Goal: Task Accomplishment & Management: Complete application form

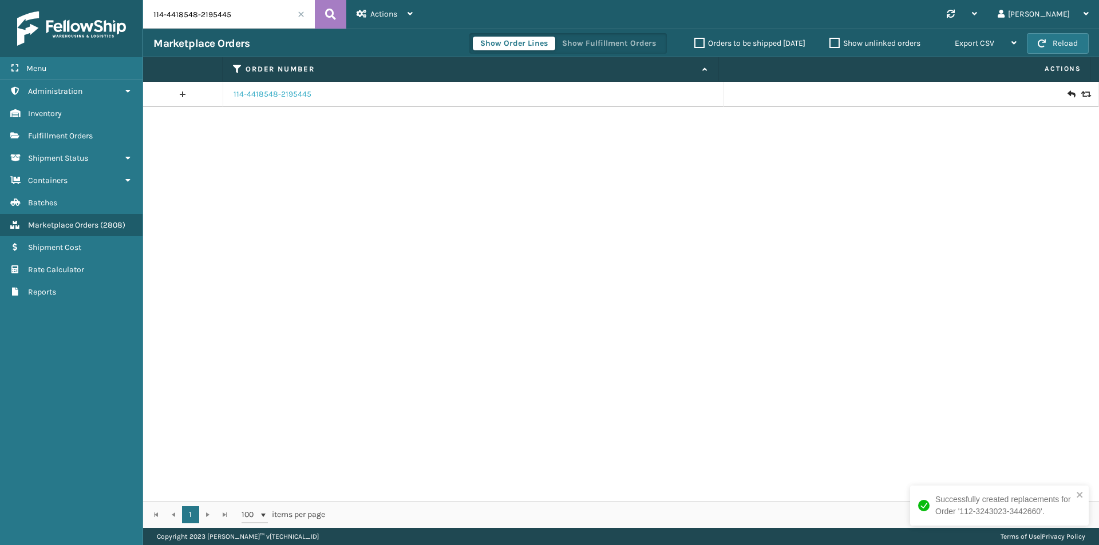
click at [279, 96] on link "114-4418548-2195445" at bounding box center [273, 94] width 78 height 11
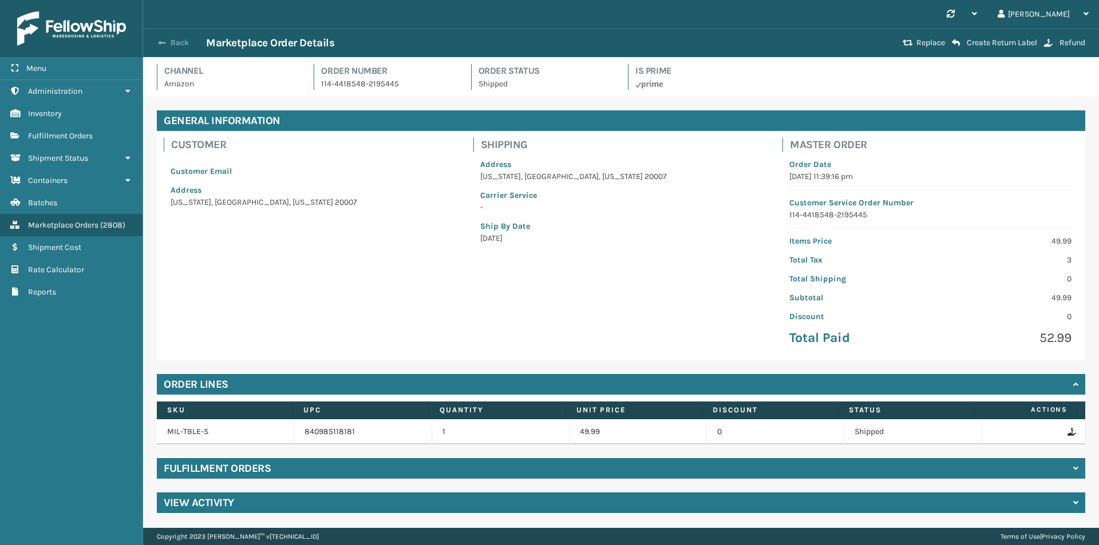
click at [171, 42] on button "Back" at bounding box center [179, 43] width 53 height 10
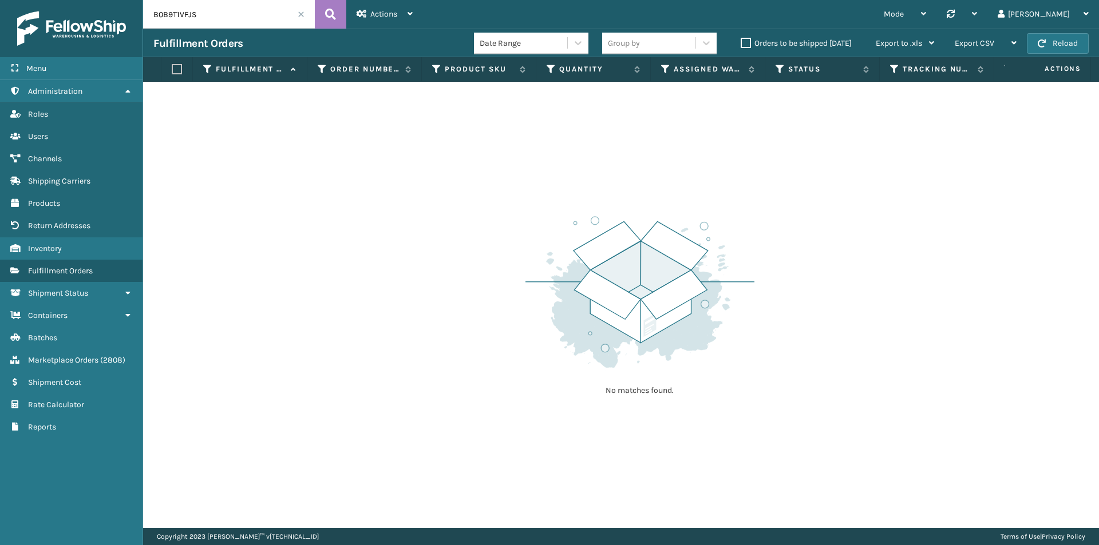
click at [240, 8] on input "B0B9T1VFJS" at bounding box center [229, 14] width 172 height 29
paste input "MIL-KMS-PK"
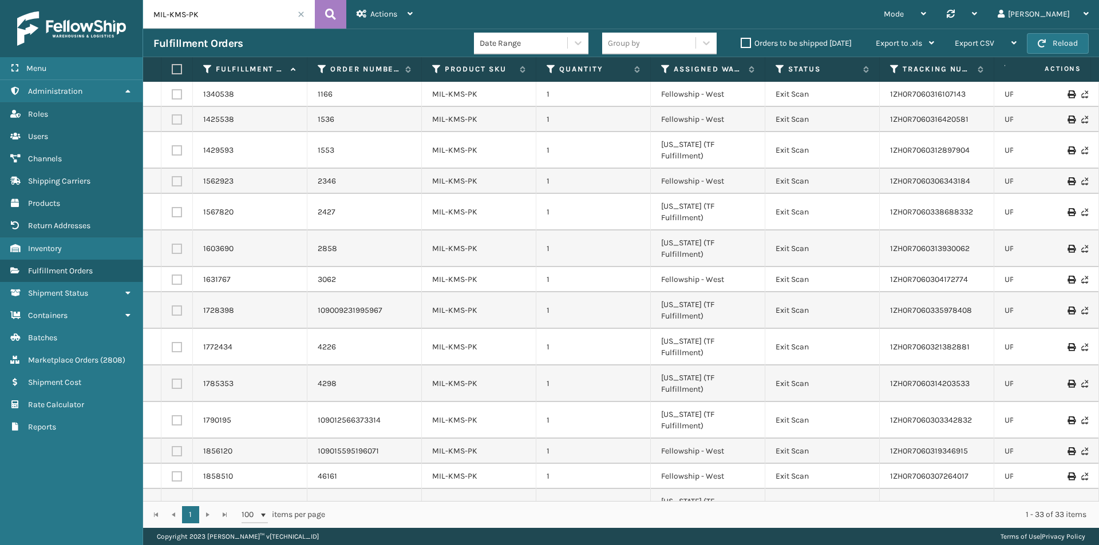
click at [1067, 93] on icon at bounding box center [1070, 94] width 7 height 8
drag, startPoint x: 984, startPoint y: 100, endPoint x: 880, endPoint y: 96, distance: 104.3
click at [880, 96] on td "1ZH0R7060316107143" at bounding box center [937, 94] width 114 height 25
copy link "1ZH0R7060316107143"
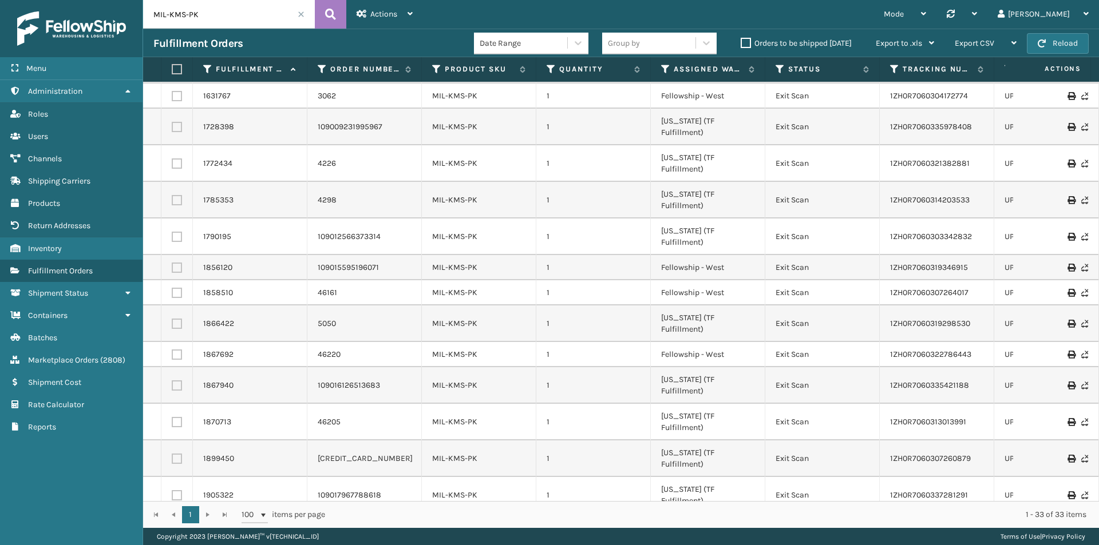
scroll to position [420, 0]
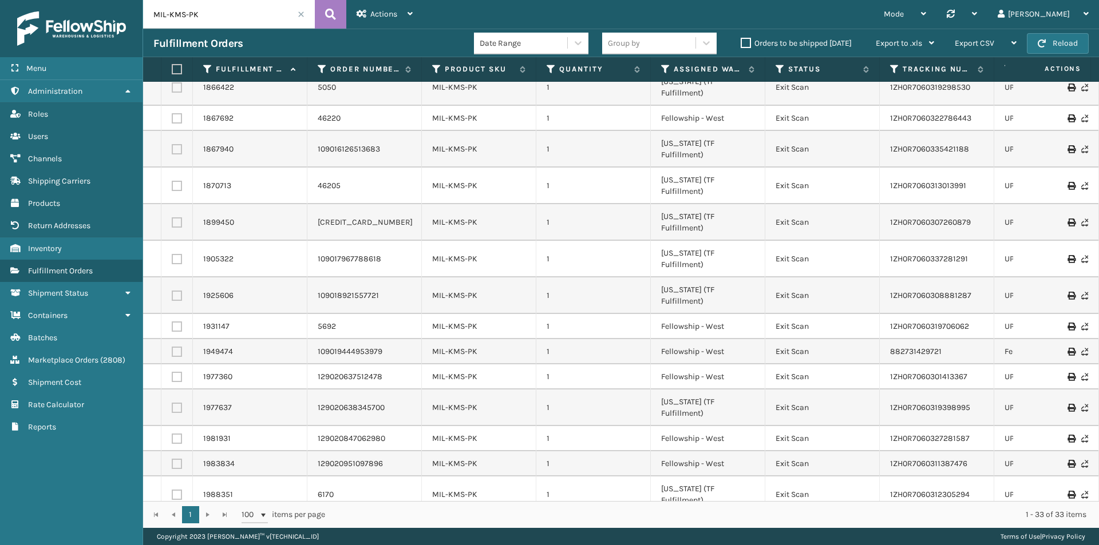
drag, startPoint x: 978, startPoint y: 480, endPoint x: 893, endPoint y: 486, distance: 84.4
drag, startPoint x: 885, startPoint y: 477, endPoint x: 941, endPoint y: 473, distance: 56.3
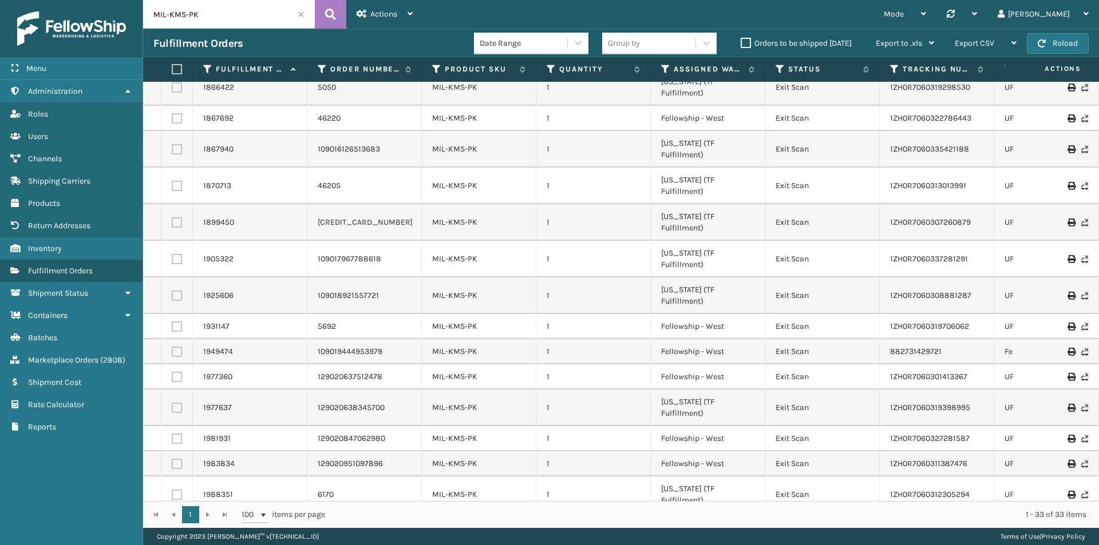
copy link "1ZH0R7060317707716"
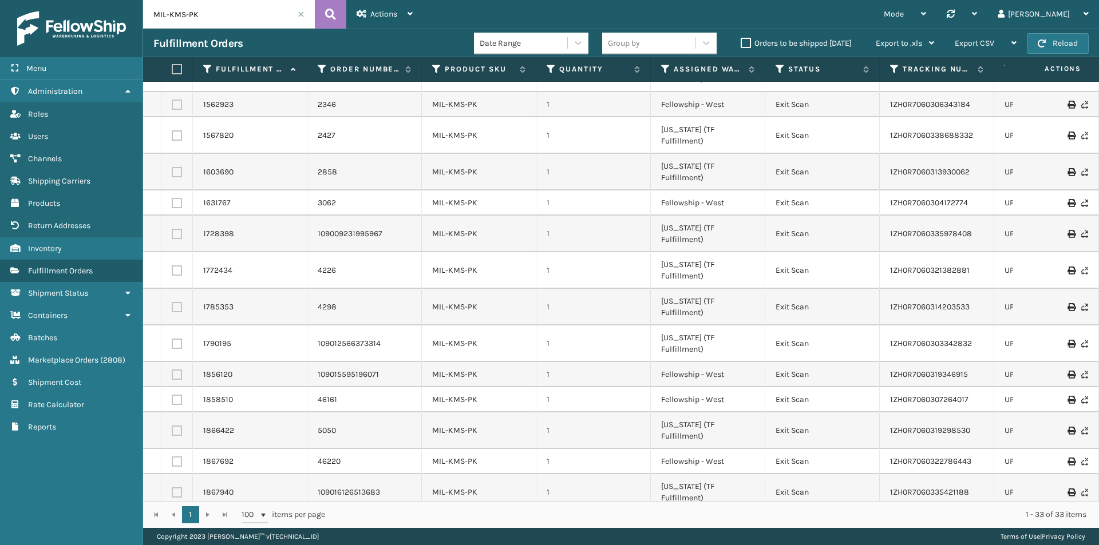
scroll to position [306, 0]
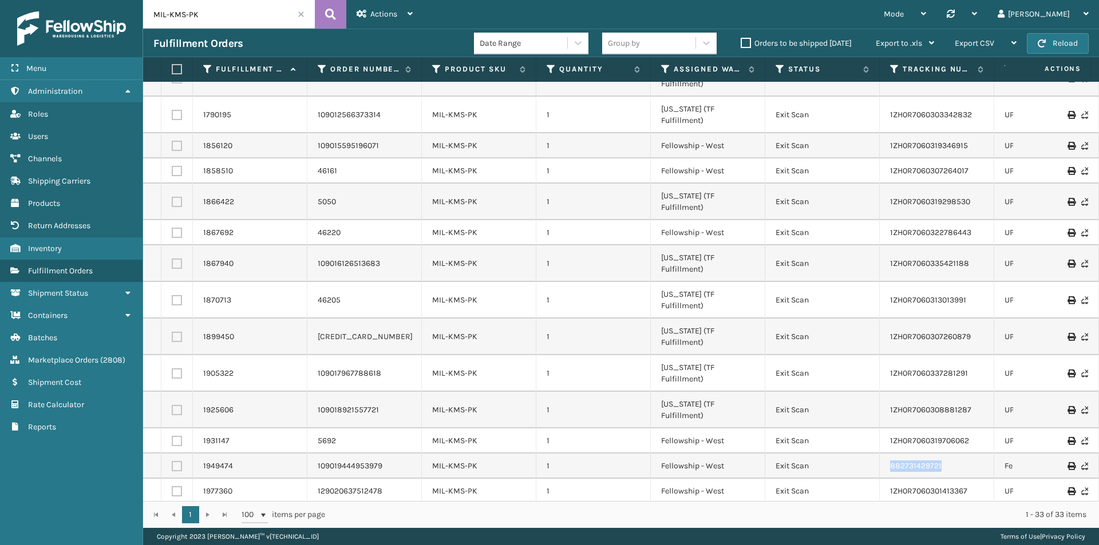
drag, startPoint x: 964, startPoint y: 321, endPoint x: 887, endPoint y: 323, distance: 77.9
click at [887, 454] on td "882731429721" at bounding box center [937, 466] width 114 height 25
copy link "882731429721"
click at [226, 15] on input "MIL-KMS-PK" at bounding box center [229, 14] width 172 height 29
paste input "112-8050595-3891440"
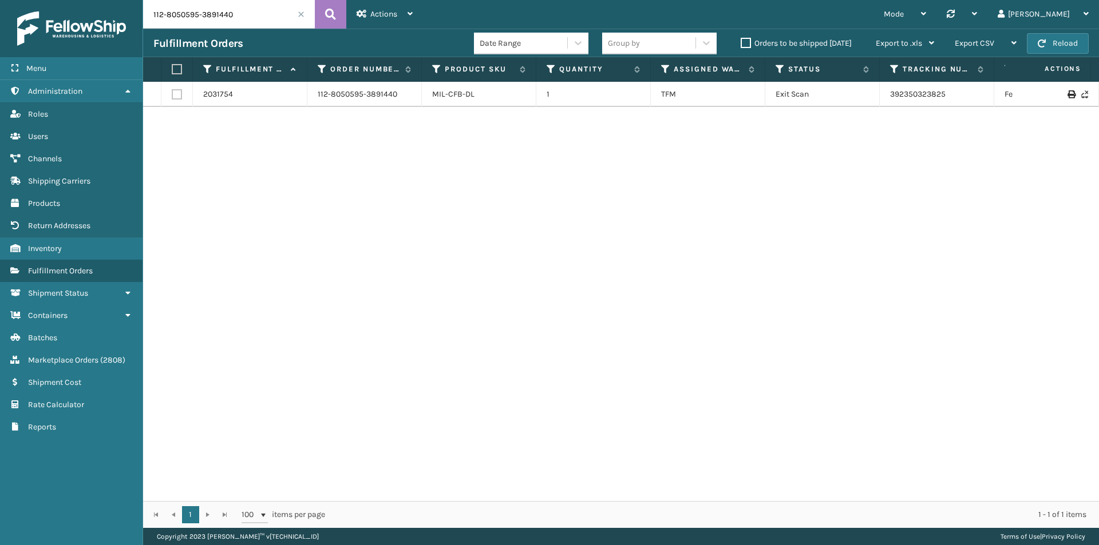
click at [238, 22] on input "112-8050595-3891440" at bounding box center [229, 14] width 172 height 29
click at [243, 13] on input "112-8050595-3891440" at bounding box center [229, 14] width 172 height 29
click at [327, 12] on icon at bounding box center [330, 14] width 11 height 17
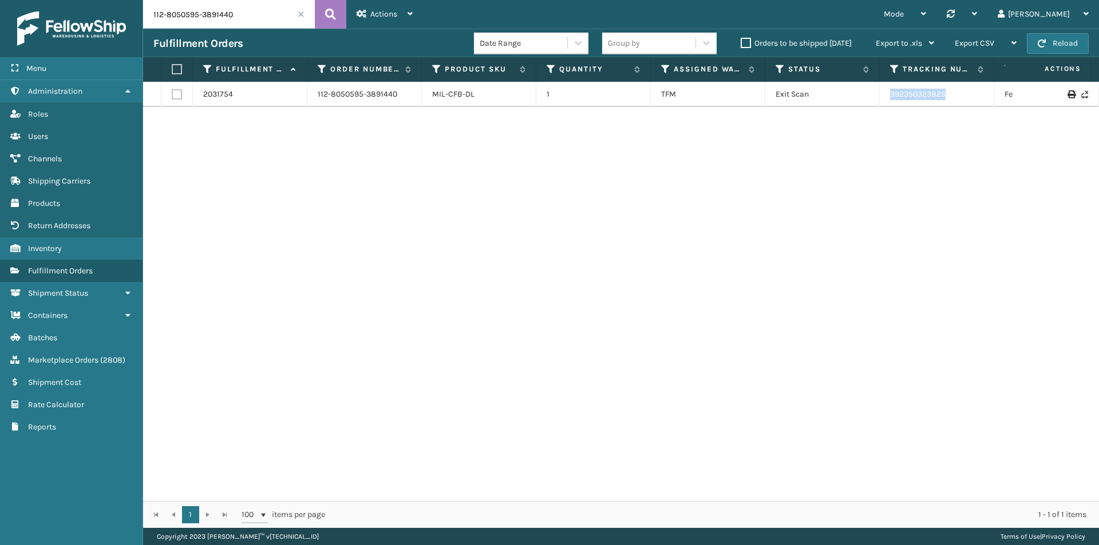
drag, startPoint x: 974, startPoint y: 93, endPoint x: 883, endPoint y: 94, distance: 90.4
click at [883, 94] on td "392350323825" at bounding box center [937, 94] width 114 height 25
copy link "392350323825"
drag, startPoint x: 235, startPoint y: 23, endPoint x: 252, endPoint y: 21, distance: 16.8
click at [236, 22] on input "112-8050595-3891440" at bounding box center [229, 14] width 172 height 29
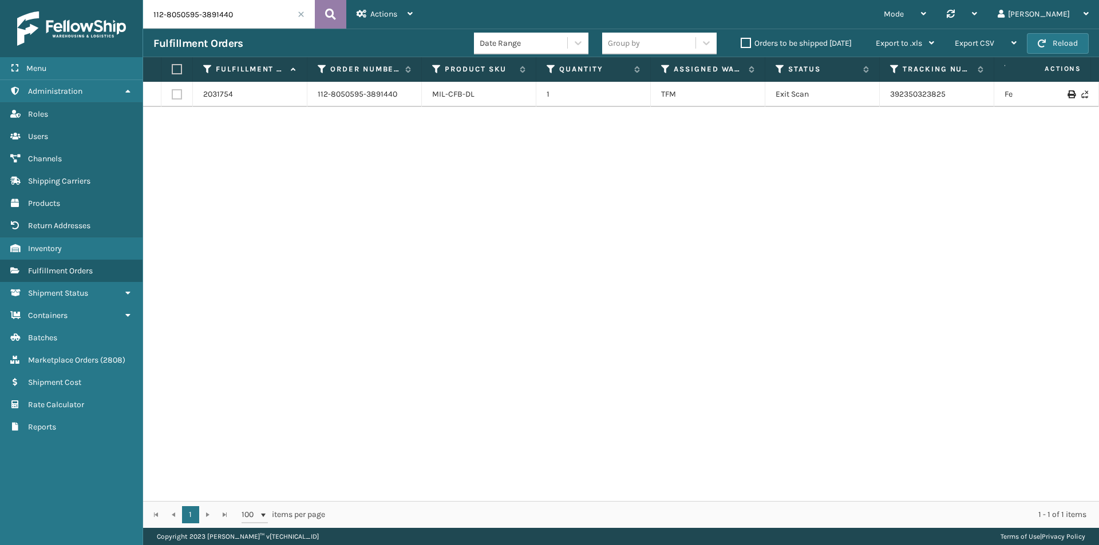
paste input "3-9389269-0017007"
type input "113-9389269-0017007"
click at [322, 17] on button at bounding box center [330, 14] width 31 height 29
click at [259, 13] on input "113-9389269-0017007" at bounding box center [229, 14] width 172 height 29
click at [330, 14] on icon at bounding box center [330, 14] width 11 height 17
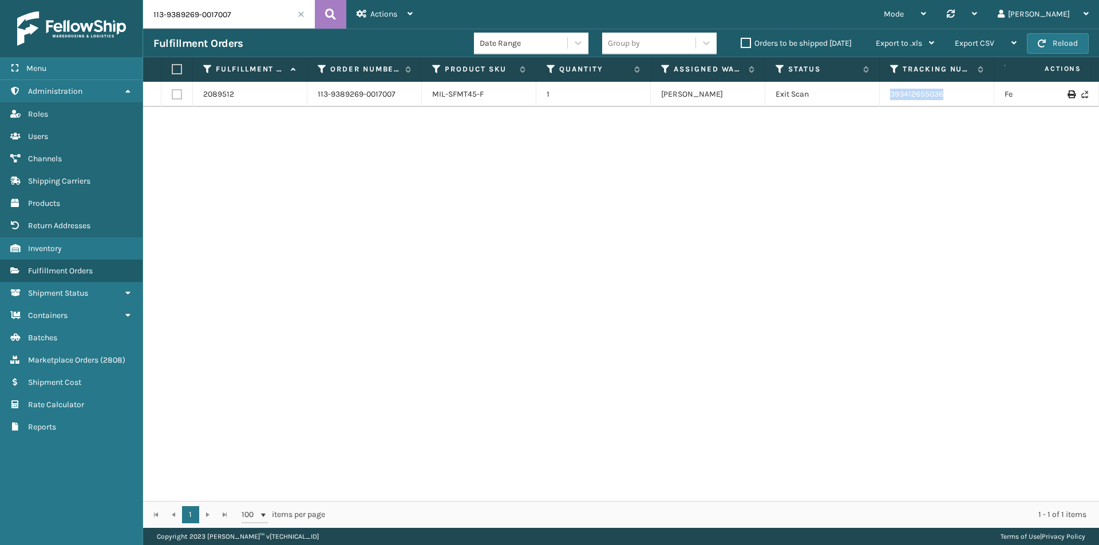
drag, startPoint x: 970, startPoint y: 97, endPoint x: 873, endPoint y: 97, distance: 96.7
click at [873, 97] on tr "2089512 113-9389269-0017007 MIL-SFMT45-F 1 Milliard LV Exit Scan 393412655036 F…" at bounding box center [783, 94] width 1280 height 25
copy tr "393412655036"
click at [258, 27] on input "113-9389269-0017007" at bounding box center [229, 14] width 172 height 29
paste input "4-0446256-7937039"
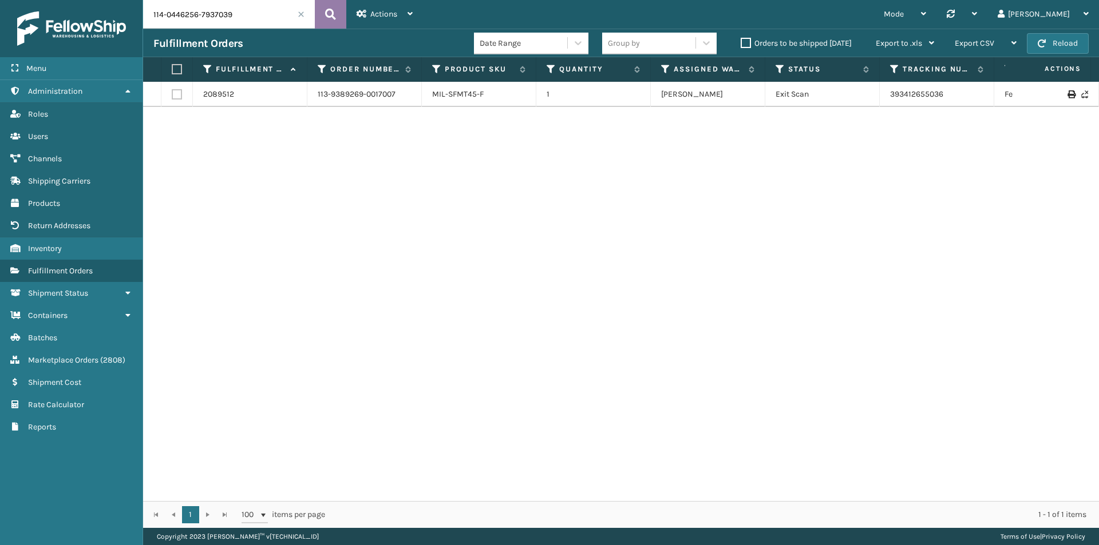
click at [321, 9] on button at bounding box center [330, 14] width 31 height 29
drag, startPoint x: 266, startPoint y: 26, endPoint x: 277, endPoint y: 21, distance: 12.0
click at [265, 27] on input "114-0446256-7937039" at bounding box center [229, 14] width 172 height 29
click at [331, 15] on icon at bounding box center [330, 14] width 11 height 17
drag, startPoint x: 969, startPoint y: 91, endPoint x: 881, endPoint y: 101, distance: 88.7
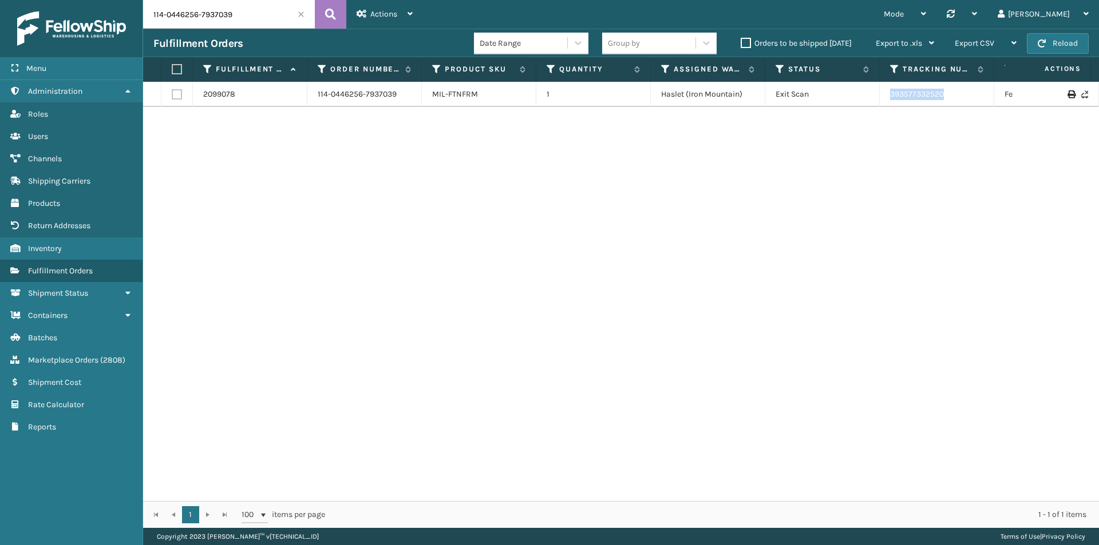
click at [881, 101] on td "393577332520" at bounding box center [937, 94] width 114 height 25
copy link "393577332520"
drag, startPoint x: 223, startPoint y: 43, endPoint x: 224, endPoint y: 24, distance: 18.9
click at [224, 35] on div "Fulfillment Orders Date Range Group by Orders to be shipped today Export to .xl…" at bounding box center [621, 43] width 956 height 29
click at [225, 20] on input "114-0446256-7937039" at bounding box center [229, 14] width 172 height 29
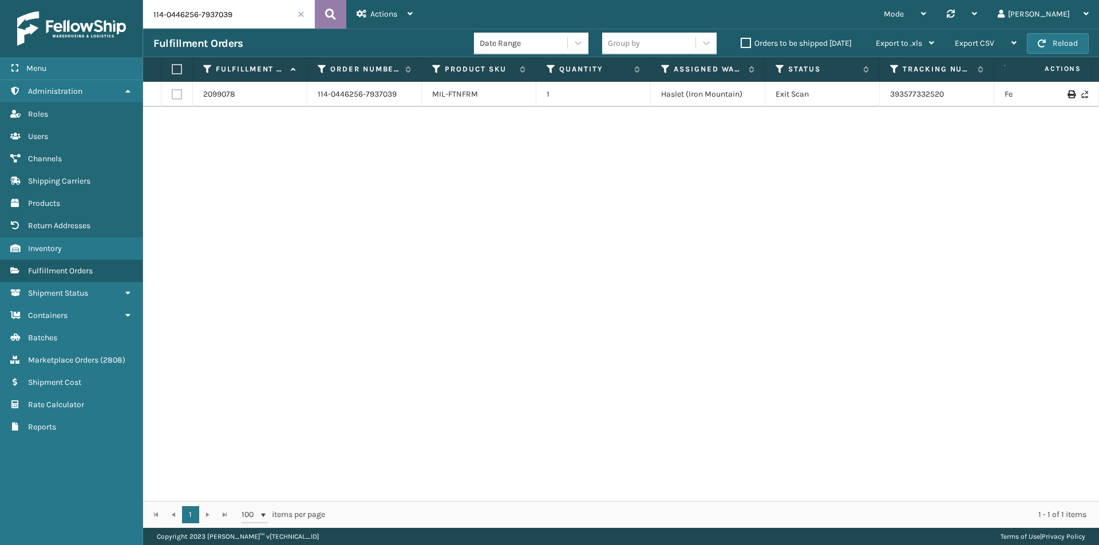
paste input "1-8298541-8443430"
click at [335, 13] on icon at bounding box center [330, 14] width 11 height 17
click at [228, 23] on input "111-8298541-8443430" at bounding box center [229, 14] width 172 height 29
click at [323, 12] on button at bounding box center [330, 14] width 31 height 29
drag, startPoint x: 968, startPoint y: 102, endPoint x: 871, endPoint y: 101, distance: 96.7
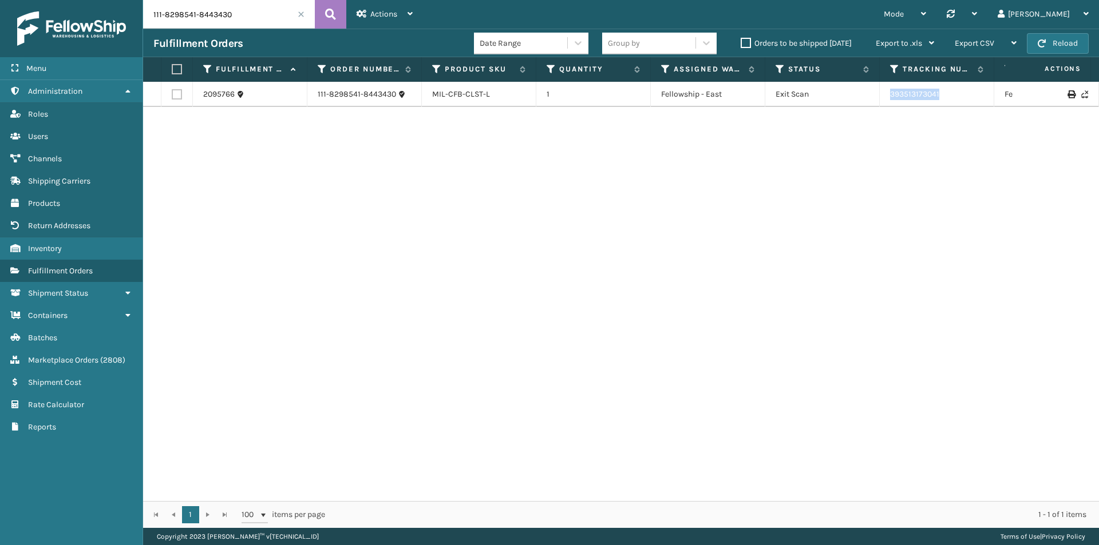
click at [871, 101] on tr "2095766 111-8298541-8443430 MIL-CFB-CLST-L 1 Fellowship - East Exit Scan 393513…" at bounding box center [783, 94] width 1280 height 25
copy tr "393513173041"
click at [230, 3] on input "111-8298541-8443430" at bounding box center [229, 14] width 172 height 29
paste input "4-0371248-7713814"
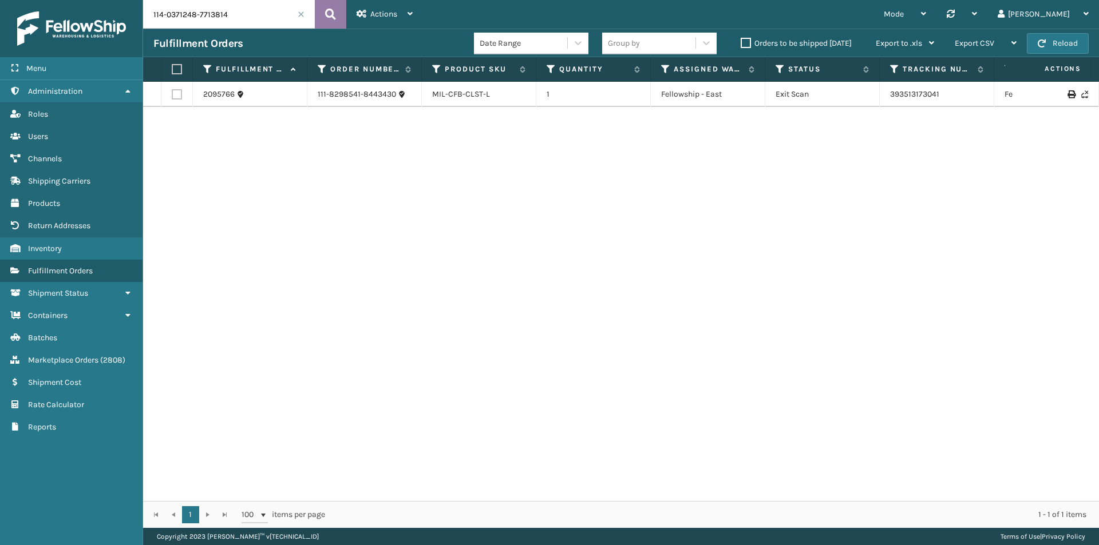
click at [335, 18] on icon at bounding box center [330, 14] width 11 height 17
click at [330, 10] on icon at bounding box center [330, 14] width 11 height 17
drag, startPoint x: 947, startPoint y: 97, endPoint x: 871, endPoint y: 97, distance: 76.1
click at [871, 97] on tr "2117981 114-0371248-7713814 MIL-PPSNRED-1-USED 1 Swarthmore Exit Scan 393918406…" at bounding box center [783, 94] width 1280 height 25
copy tr "393918406251"
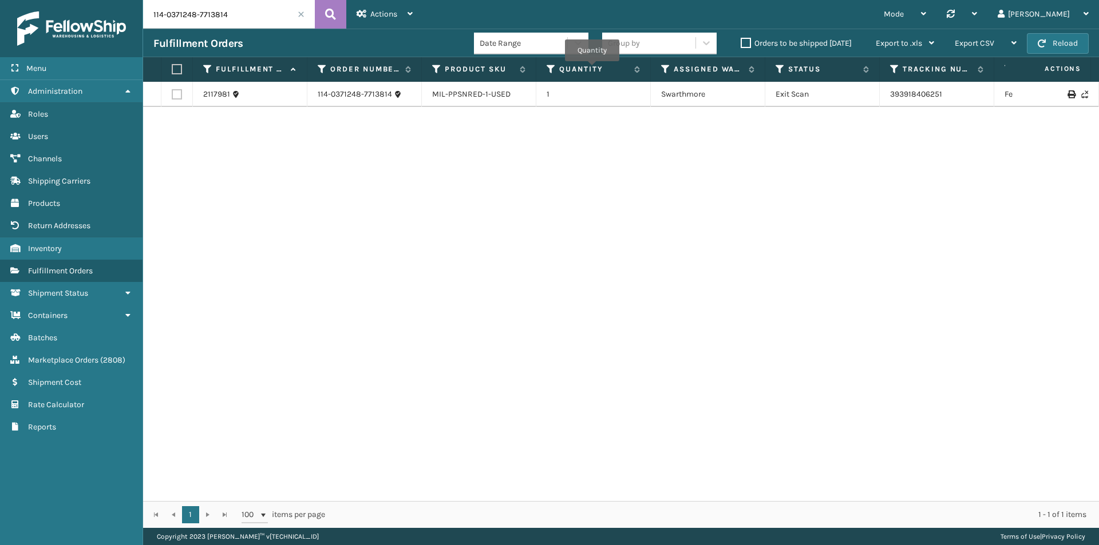
click at [207, 17] on input "114-0371248-7713814" at bounding box center [229, 14] width 172 height 29
paste input "3-5102326-7504239"
click at [321, 14] on button at bounding box center [330, 14] width 31 height 29
drag, startPoint x: 970, startPoint y: 96, endPoint x: 888, endPoint y: 97, distance: 81.9
click at [887, 97] on td "393229826149" at bounding box center [937, 94] width 114 height 25
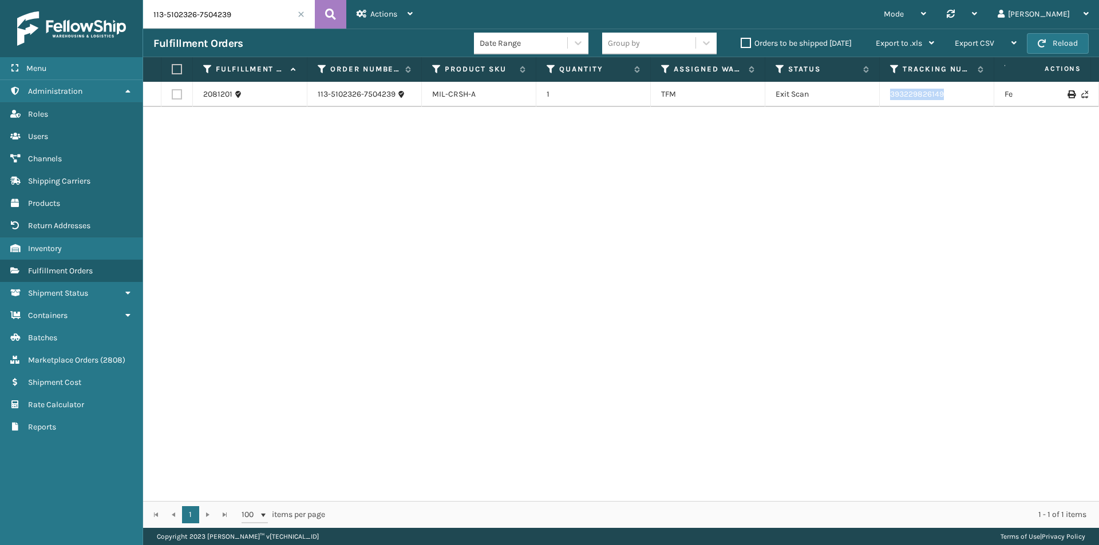
copy link "393229826149"
click at [191, 5] on input "113-5102326-7504239" at bounding box center [229, 14] width 172 height 29
paste input "2-6257507-3557834"
click at [217, 19] on input "112-6257507-3557834" at bounding box center [229, 14] width 172 height 29
drag, startPoint x: 967, startPoint y: 105, endPoint x: 860, endPoint y: 106, distance: 107.6
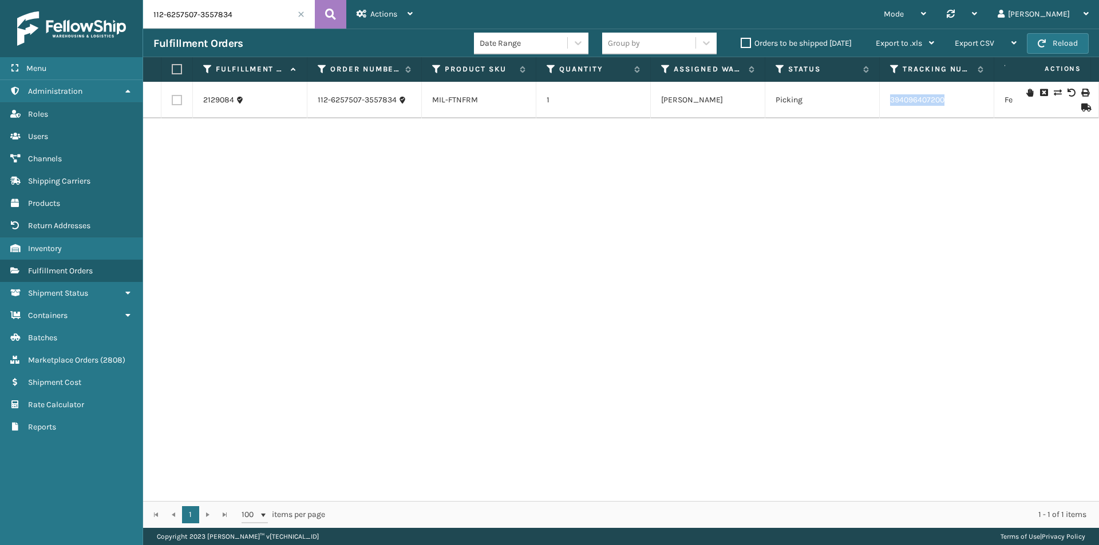
click at [860, 106] on tr "2129084 112-6257507-3557834 MIL-FTNFRM 1 Milliard LV Picking 394096407200 FedEx…" at bounding box center [783, 100] width 1280 height 37
click at [238, 15] on input "112-6257507-3557834" at bounding box center [229, 14] width 172 height 29
paste input "3-5219932-0209853"
type input "113-5219932-0209853"
click at [335, 13] on icon at bounding box center [330, 14] width 11 height 17
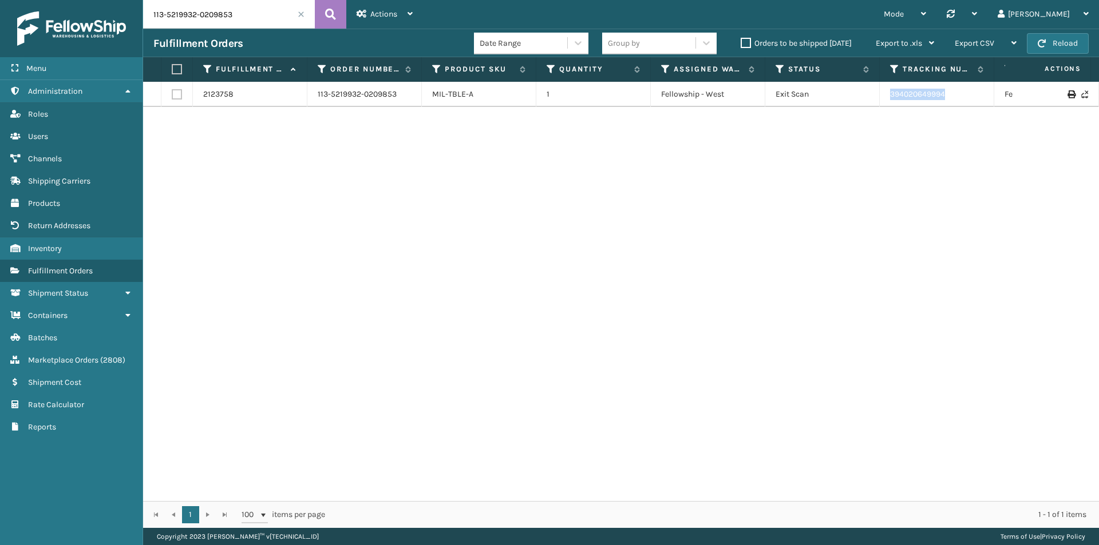
drag, startPoint x: 967, startPoint y: 97, endPoint x: 870, endPoint y: 97, distance: 96.7
click at [870, 97] on tr "2123758 113-5219932-0209853 MIL-TBLE-A 1 Fellowship - West Exit Scan 3940206499…" at bounding box center [783, 94] width 1280 height 25
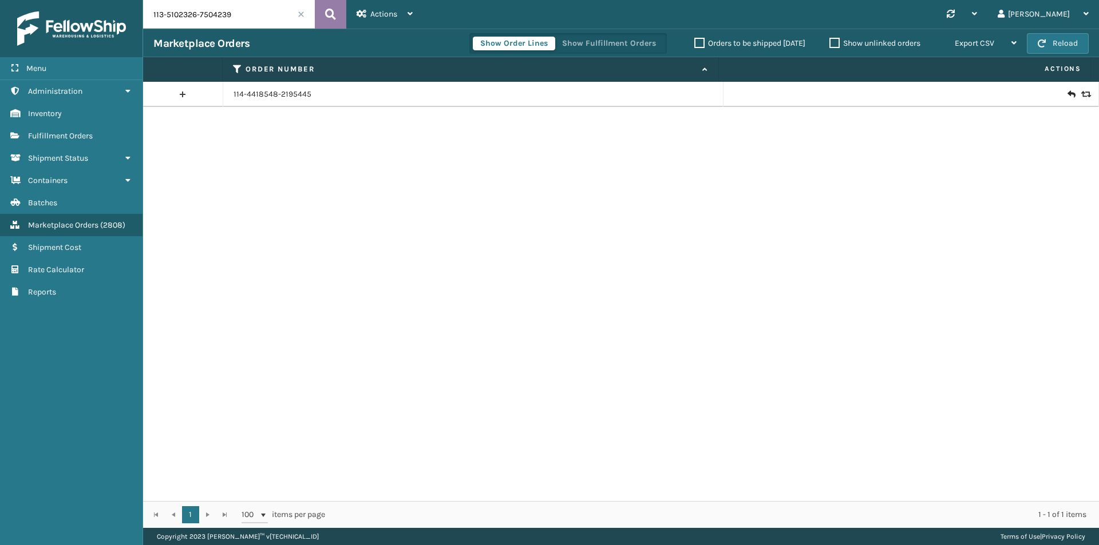
type input "113-5102326-7504239"
click at [326, 15] on icon at bounding box center [330, 14] width 11 height 17
click at [257, 11] on input "113-5102326-7504239" at bounding box center [229, 14] width 172 height 29
click at [333, 11] on icon at bounding box center [330, 14] width 11 height 17
click at [255, 90] on link "113-5102326-7504239" at bounding box center [273, 94] width 78 height 11
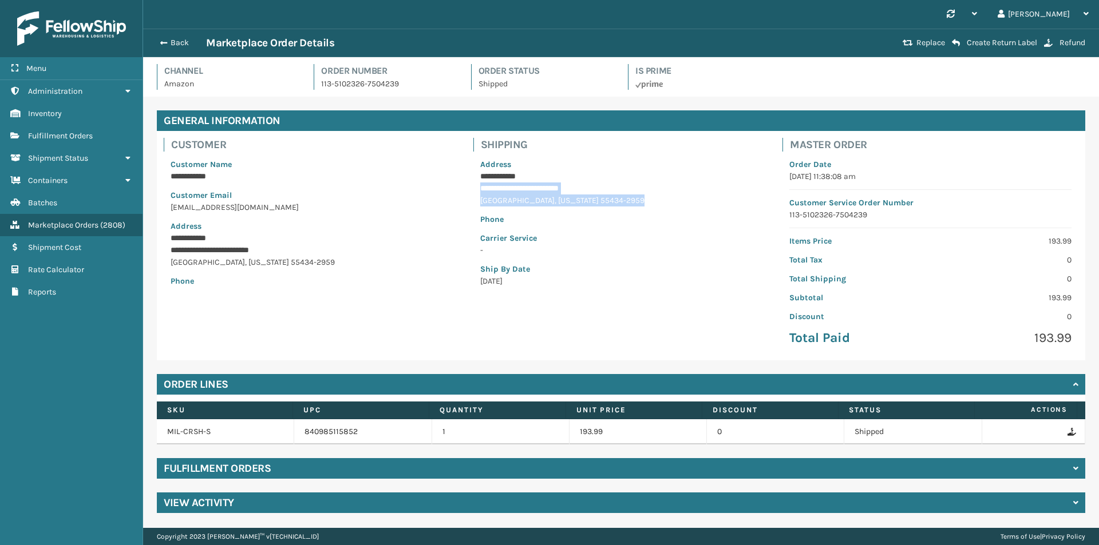
drag, startPoint x: 538, startPoint y: 198, endPoint x: 624, endPoint y: 201, distance: 85.9
click at [624, 201] on div "**********" at bounding box center [621, 223] width 296 height 143
copy div "**********"
click at [177, 38] on button "Back" at bounding box center [179, 43] width 53 height 10
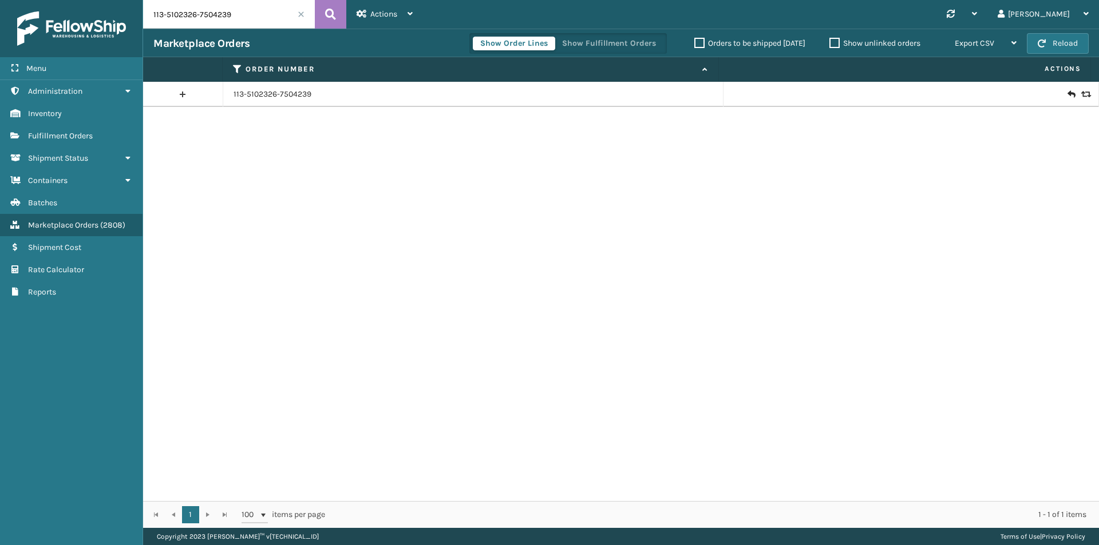
click at [1081, 96] on icon at bounding box center [1084, 94] width 7 height 8
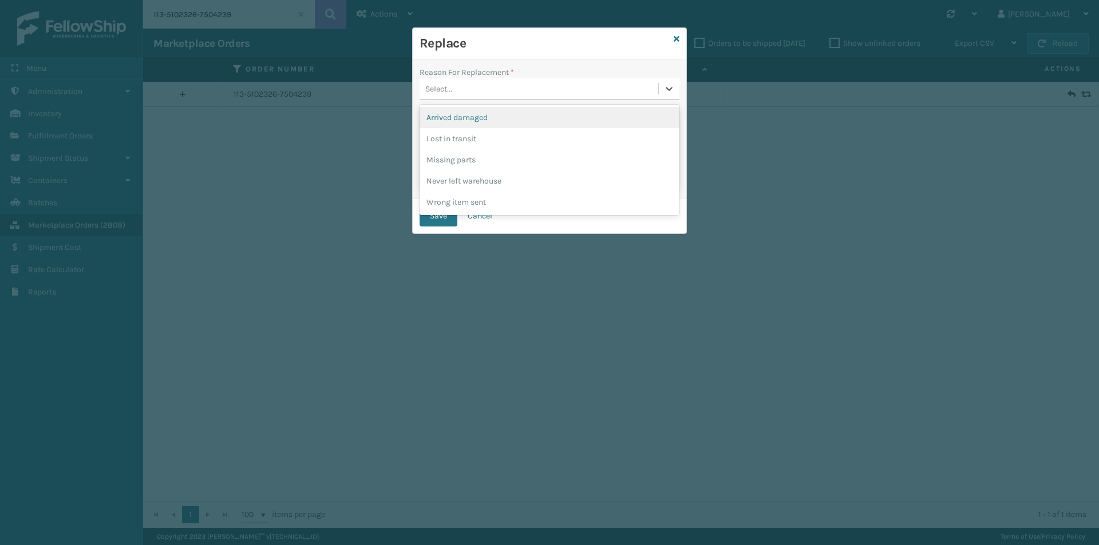
click at [493, 81] on div "Select..." at bounding box center [539, 89] width 239 height 19
click at [476, 140] on div "Lost in transit" at bounding box center [550, 138] width 260 height 21
click at [446, 206] on button "Save" at bounding box center [439, 216] width 38 height 21
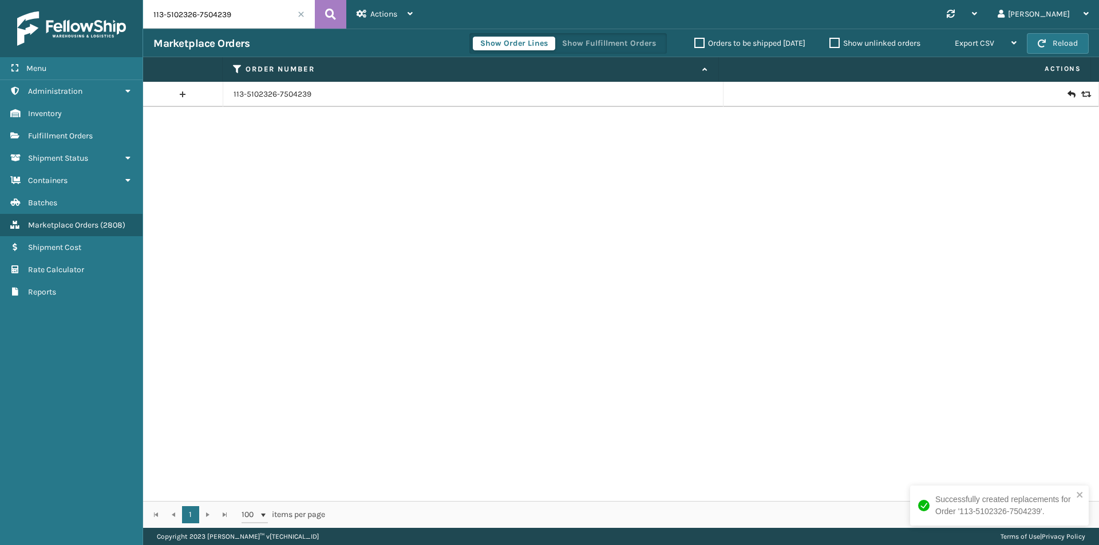
click at [240, 14] on input "113-5102326-7504239" at bounding box center [229, 14] width 172 height 29
paste input "4-1516351-2396218"
type input "114-1516351-2396218"
click at [327, 20] on icon at bounding box center [330, 14] width 11 height 17
click at [1067, 94] on div at bounding box center [911, 94] width 354 height 11
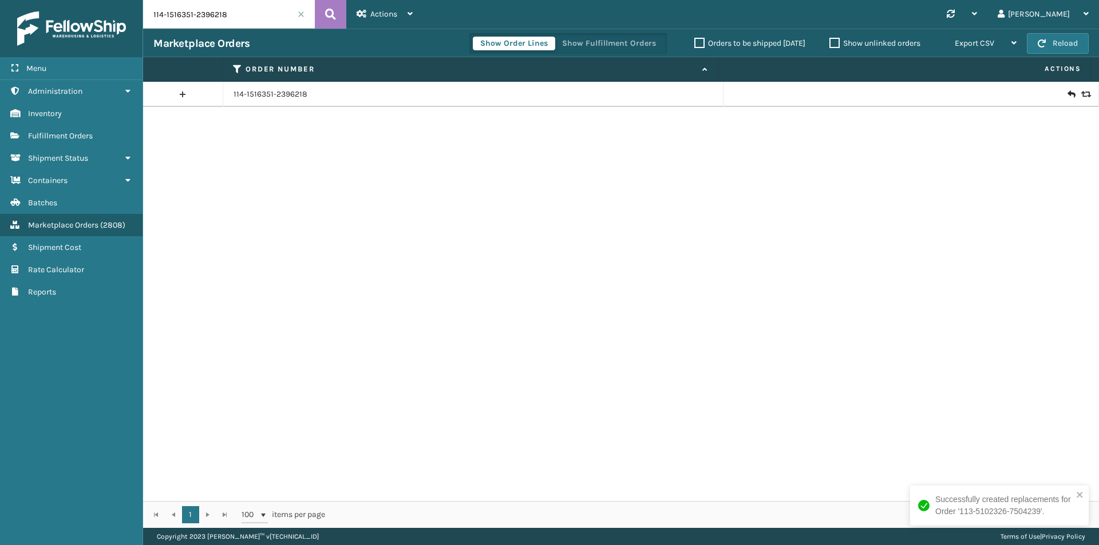
click at [1067, 94] on icon at bounding box center [1070, 94] width 7 height 11
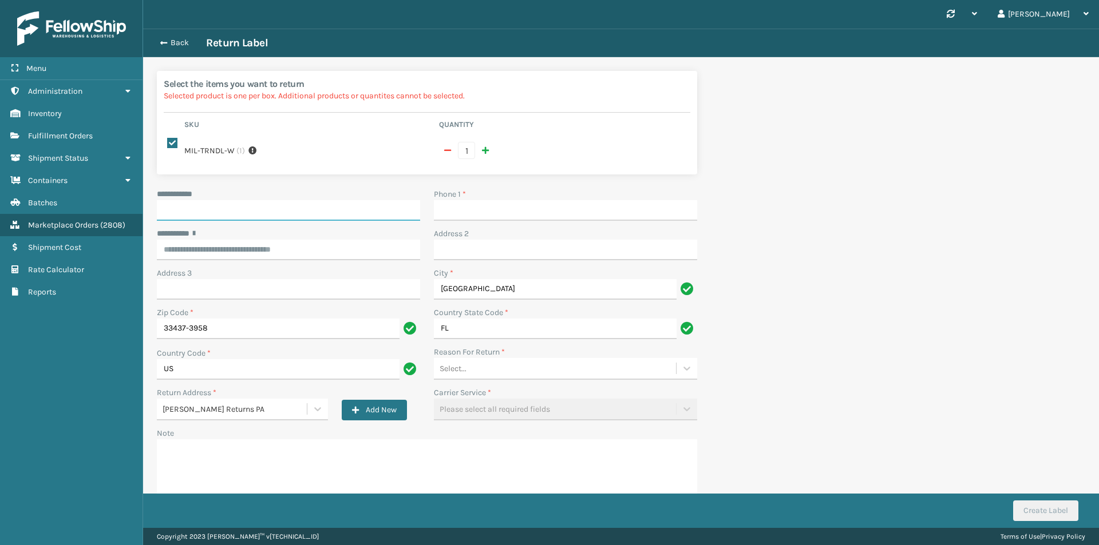
drag, startPoint x: 275, startPoint y: 201, endPoint x: 342, endPoint y: 201, distance: 66.4
click at [275, 201] on input "**********" at bounding box center [288, 210] width 263 height 21
paste input "********"
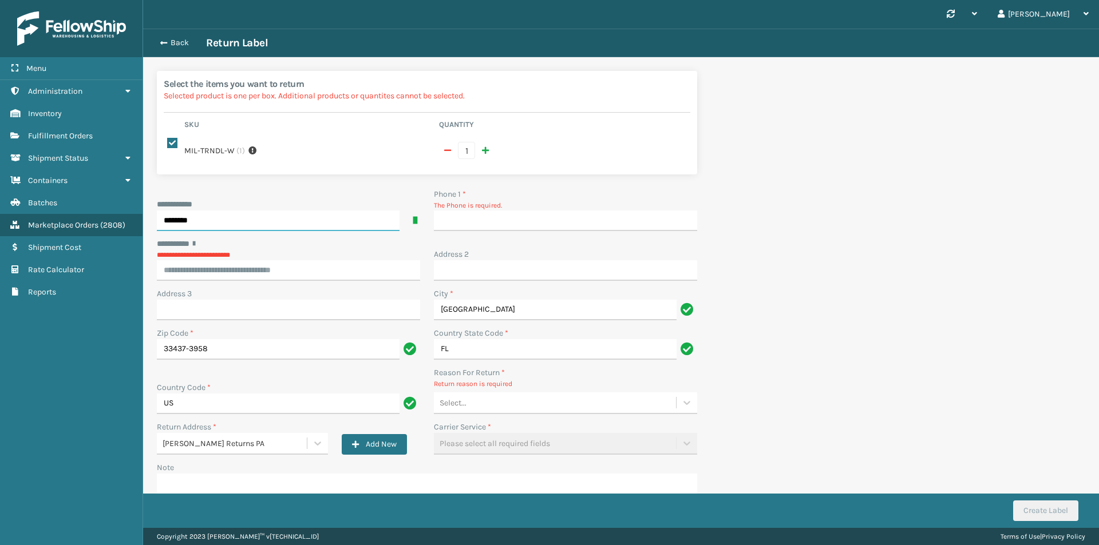
type input "********"
click at [451, 211] on input "Phone 1 *" at bounding box center [565, 221] width 263 height 21
type input "9999999999"
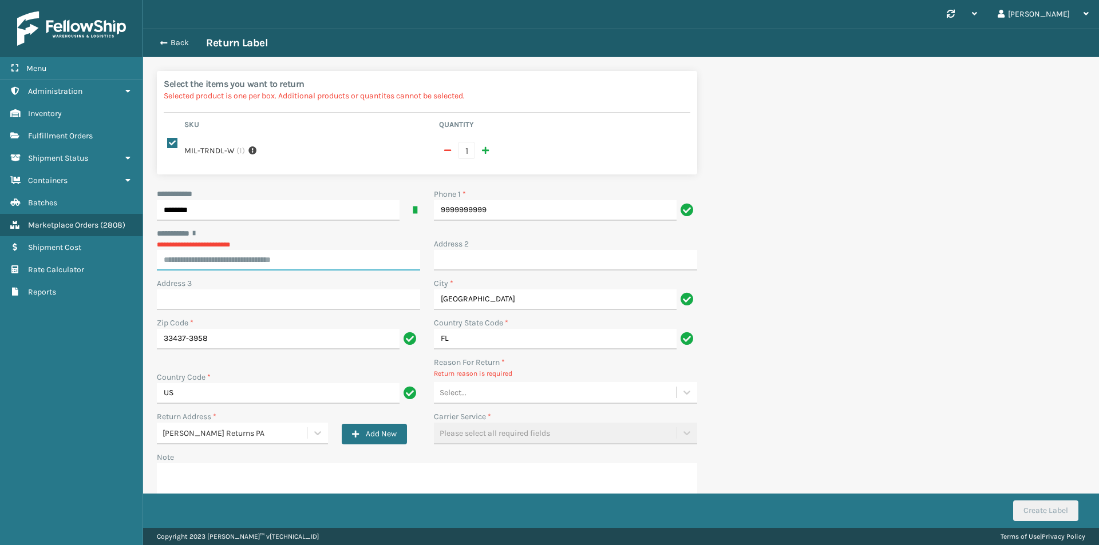
click at [260, 252] on div "**********" at bounding box center [288, 249] width 263 height 43
paste input "**********"
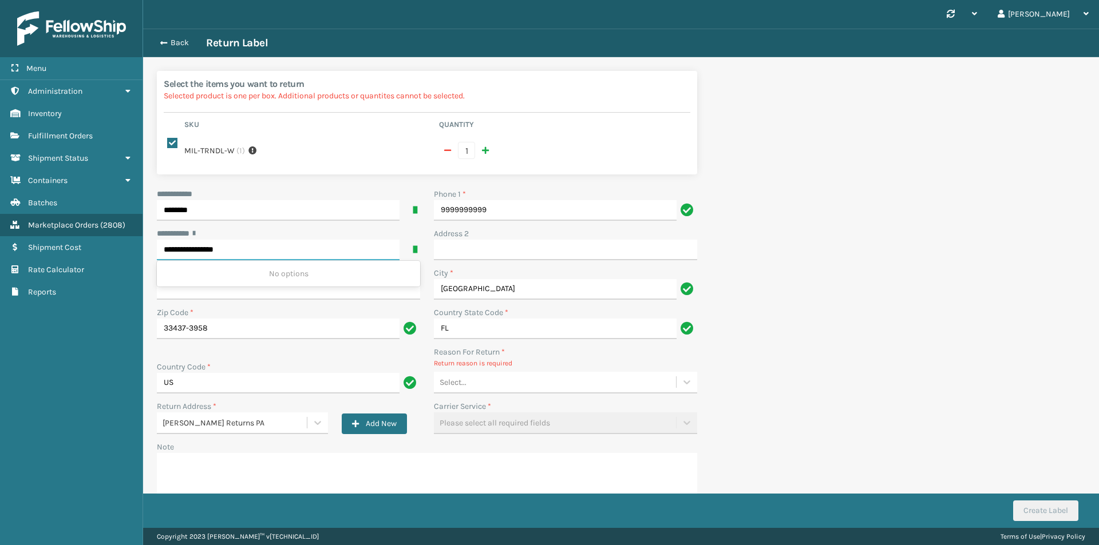
type input "**********"
click at [525, 375] on div "Select..." at bounding box center [555, 382] width 242 height 19
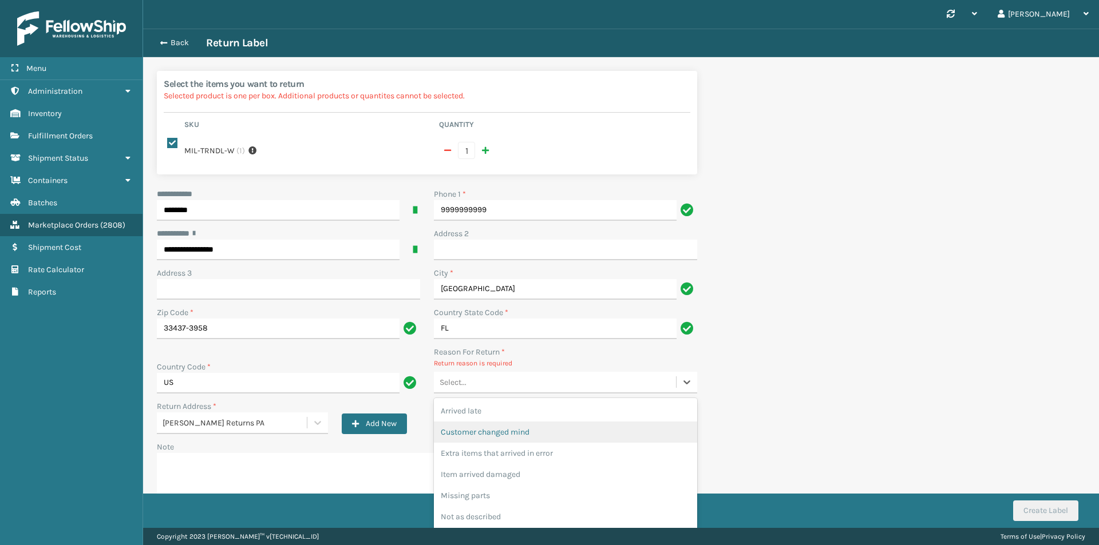
click at [513, 429] on div "Customer changed mind" at bounding box center [565, 432] width 263 height 21
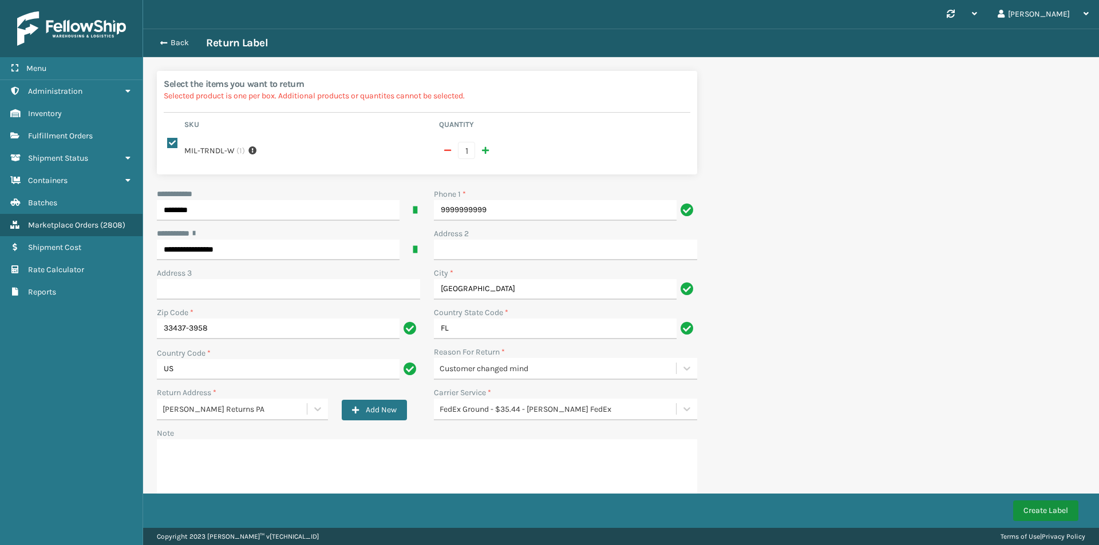
click at [1044, 512] on button "Create Label" at bounding box center [1045, 511] width 65 height 21
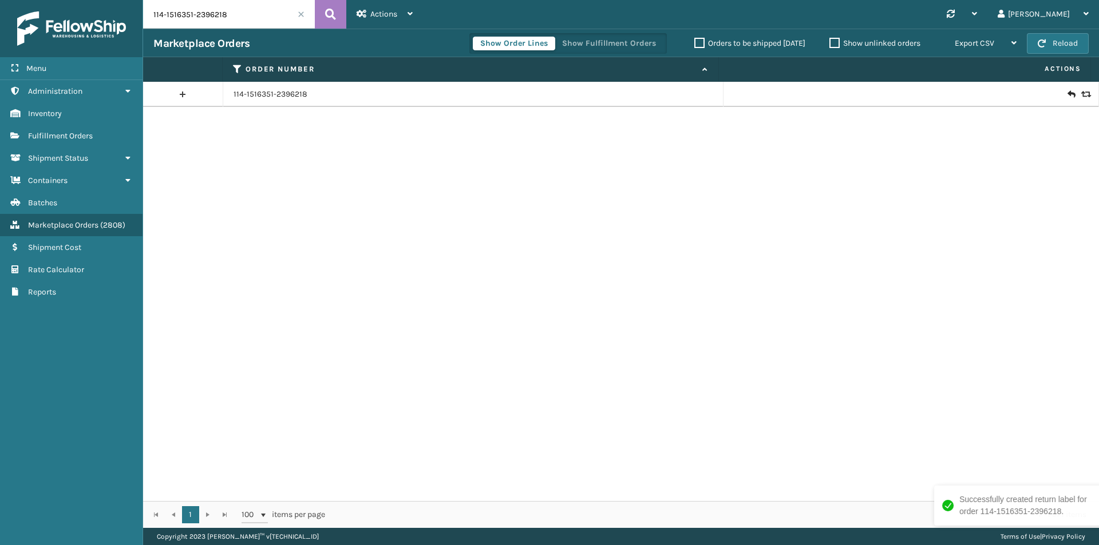
click at [255, 11] on input "114-1516351-2396218" at bounding box center [229, 14] width 172 height 29
paste input "1-3935268-0521826"
type input "111-3935268-0521826"
click at [1067, 90] on icon at bounding box center [1070, 94] width 7 height 11
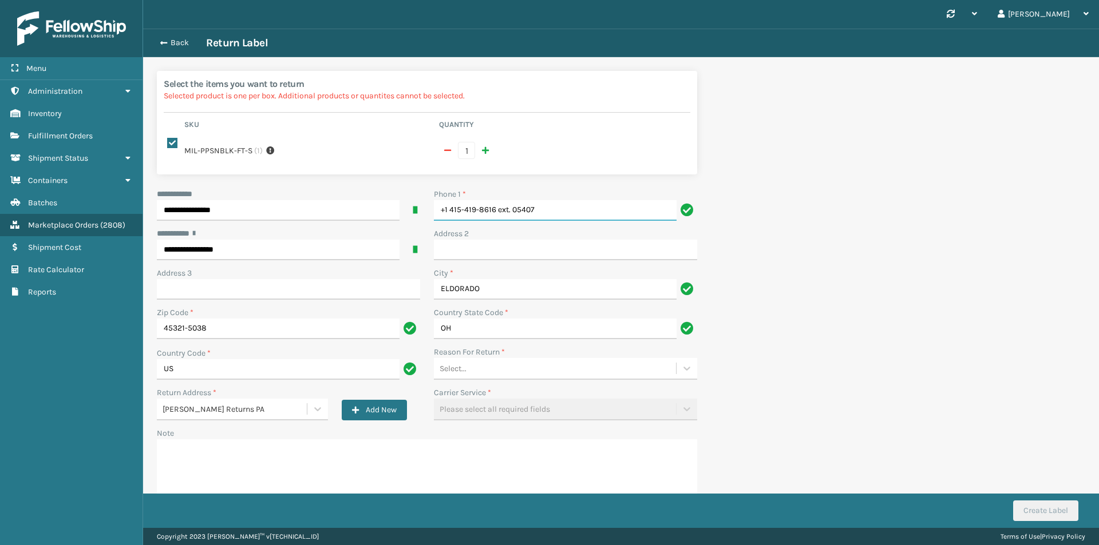
click at [535, 202] on input "+1 415-419-8616 ext. 05407" at bounding box center [555, 210] width 243 height 21
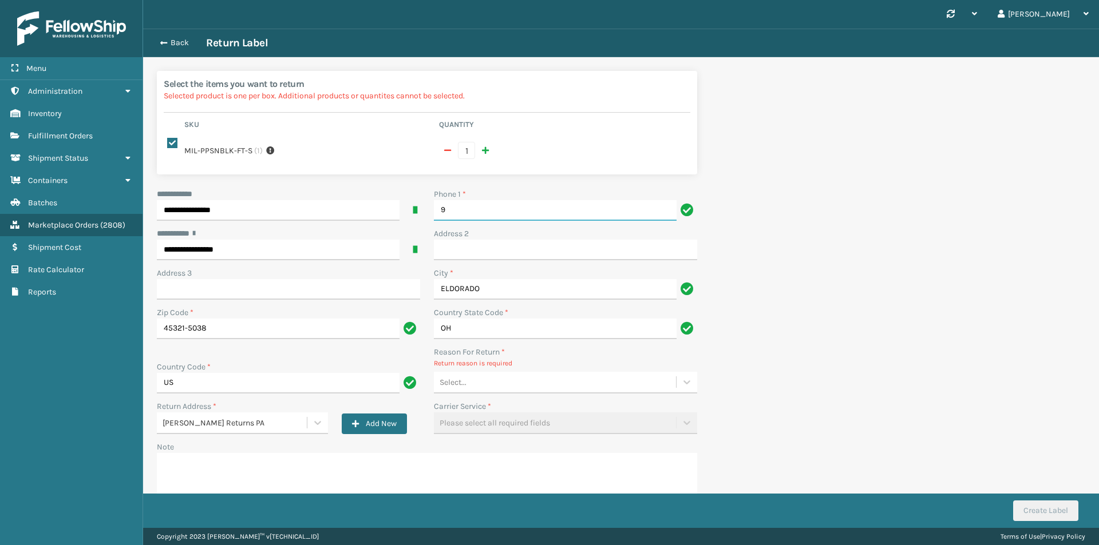
type input "9999999999"
click at [496, 373] on div "Select..." at bounding box center [555, 382] width 242 height 19
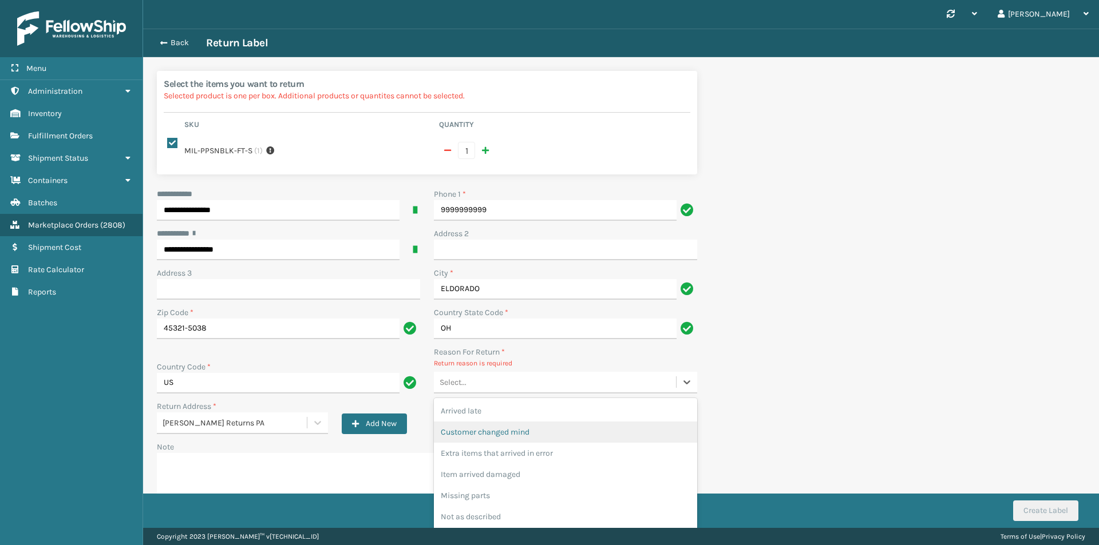
click at [494, 426] on div "Customer changed mind" at bounding box center [565, 432] width 263 height 21
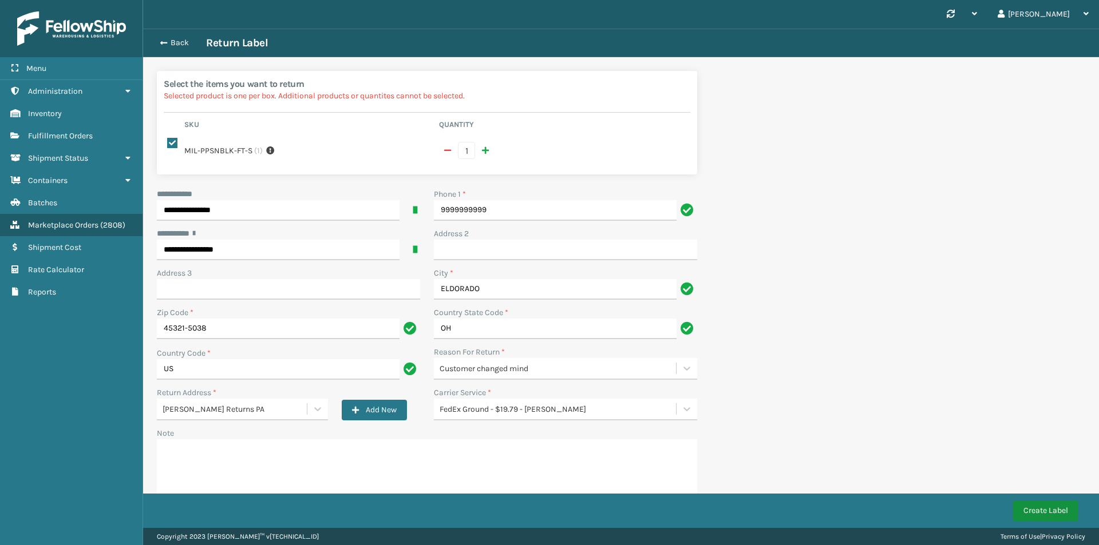
click at [1059, 513] on button "Create Label" at bounding box center [1045, 511] width 65 height 21
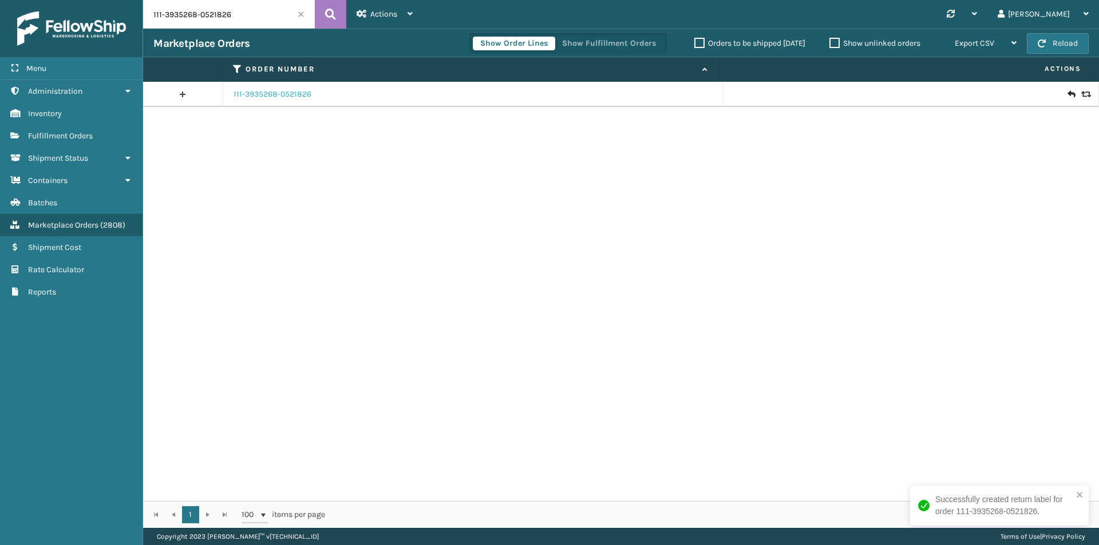
click at [297, 98] on link "111-3935268-0521826" at bounding box center [273, 94] width 78 height 11
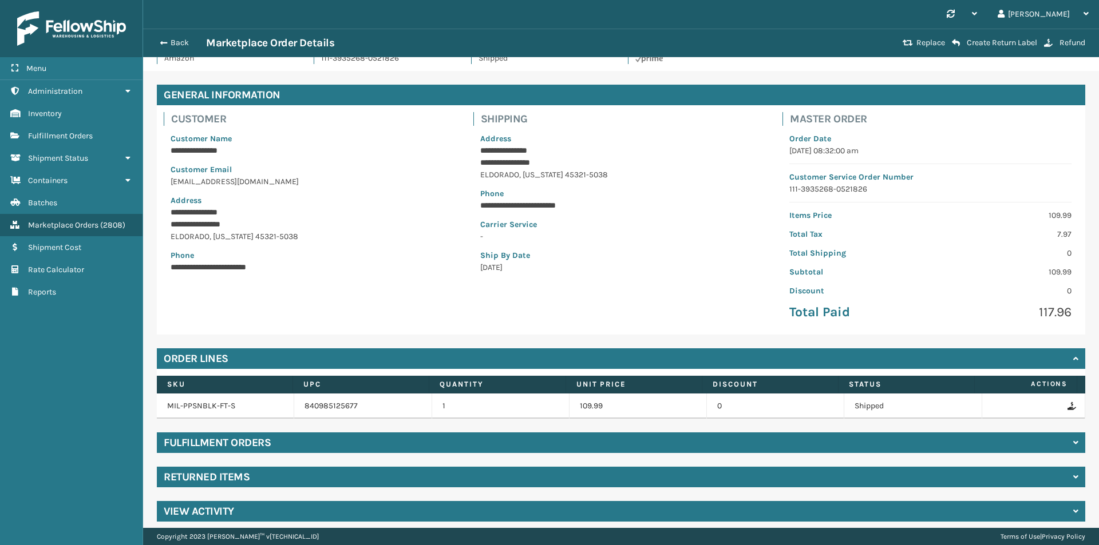
scroll to position [33, 0]
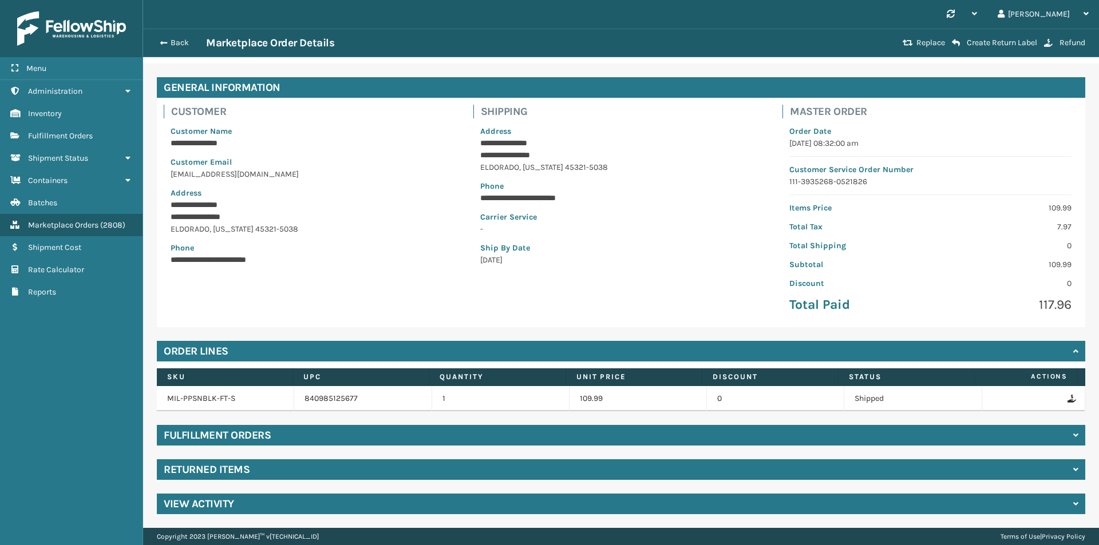
click at [268, 468] on div "Returned Items" at bounding box center [621, 470] width 928 height 21
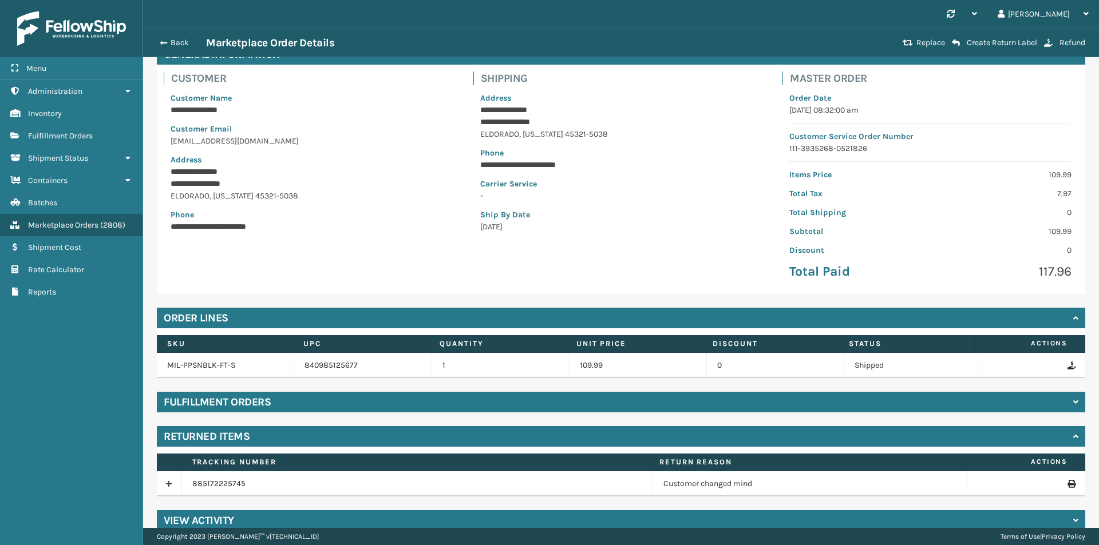
scroll to position [83, 0]
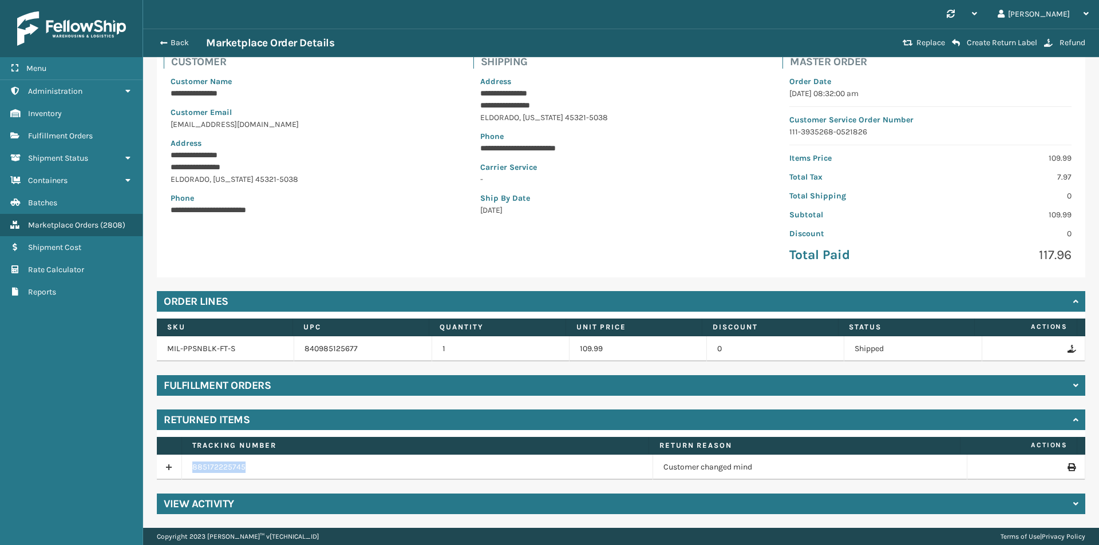
drag, startPoint x: 272, startPoint y: 473, endPoint x: 181, endPoint y: 477, distance: 90.5
click at [181, 477] on tr "885172225745 Customer changed mind" at bounding box center [621, 467] width 928 height 25
copy tr "885172225745"
click at [178, 46] on button "Back" at bounding box center [179, 43] width 53 height 10
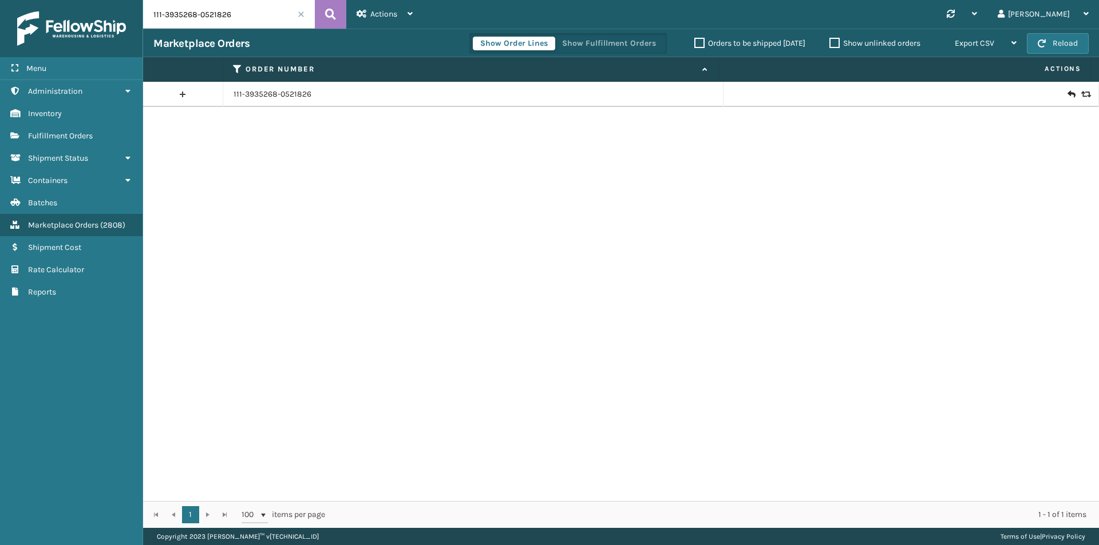
click at [236, 14] on input "111-3935268-0521826" at bounding box center [229, 14] width 172 height 29
paste input "4-5365785-5396241"
type input "114-5365785-5396241"
click at [325, 9] on button at bounding box center [330, 14] width 31 height 29
click at [1067, 97] on icon at bounding box center [1070, 94] width 7 height 11
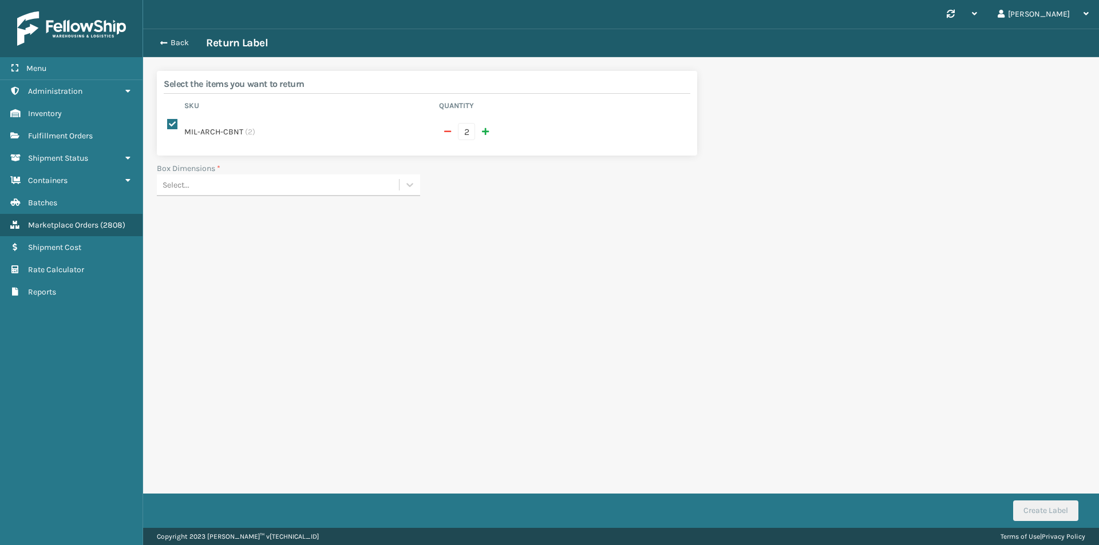
click at [453, 126] on button "button" at bounding box center [447, 131] width 17 height 17
checkbox input "false"
type input "1"
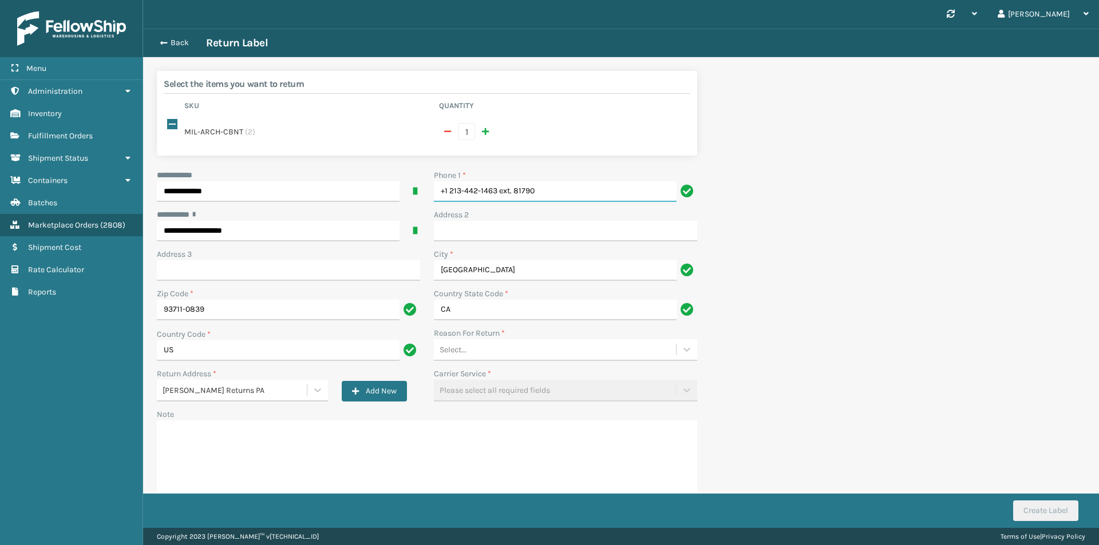
drag, startPoint x: 547, startPoint y: 177, endPoint x: 345, endPoint y: 180, distance: 201.5
click at [314, 199] on div "**********" at bounding box center [427, 334] width 554 height 331
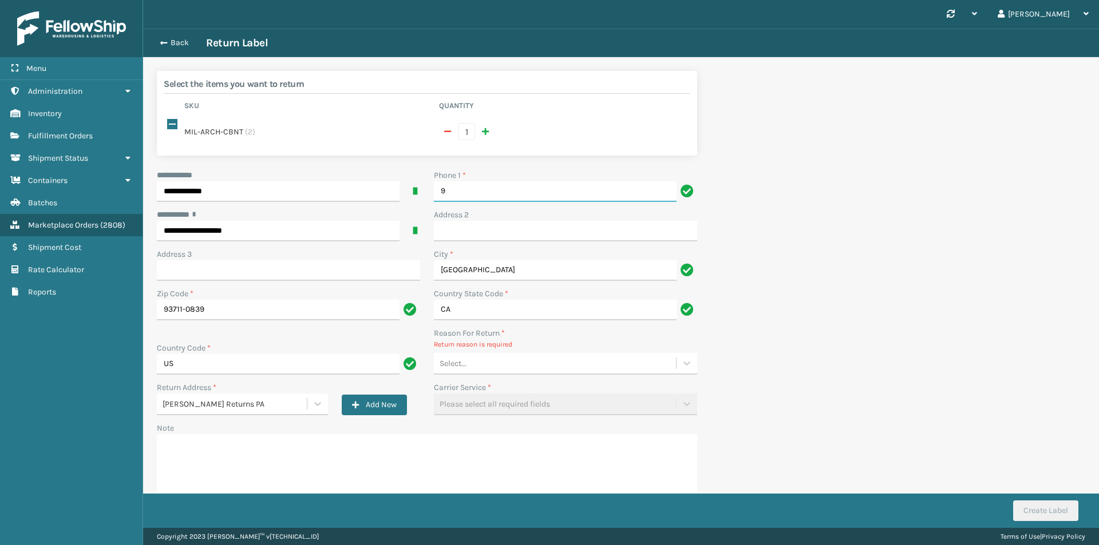
type input "9999999999"
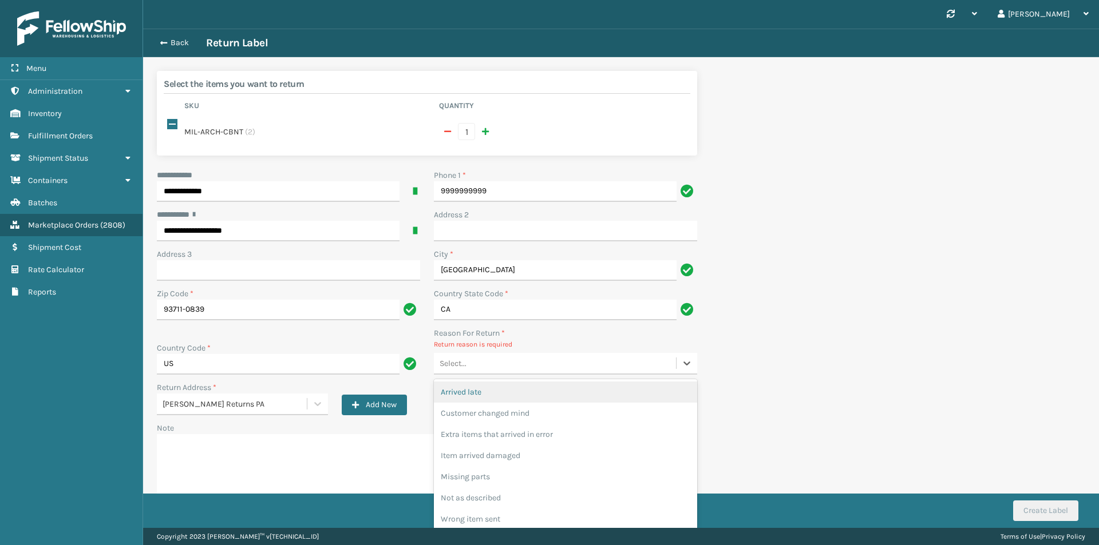
click at [490, 358] on div "Select..." at bounding box center [555, 363] width 242 height 19
click at [500, 410] on div "Customer changed mind" at bounding box center [565, 413] width 263 height 21
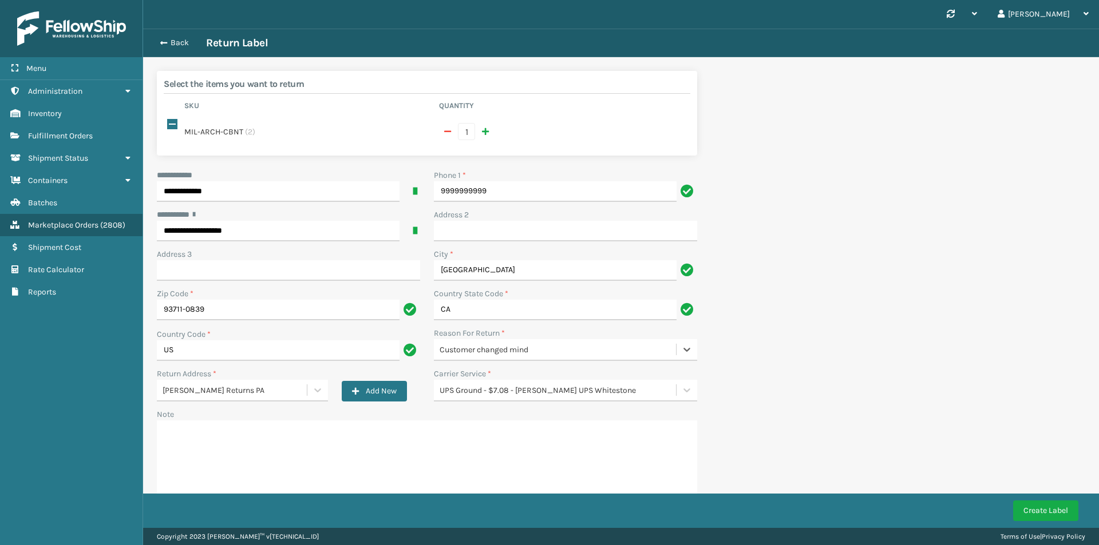
click at [537, 385] on div "UPS Ground - $7.08 - Milliard UPS Whitestone" at bounding box center [559, 391] width 238 height 12
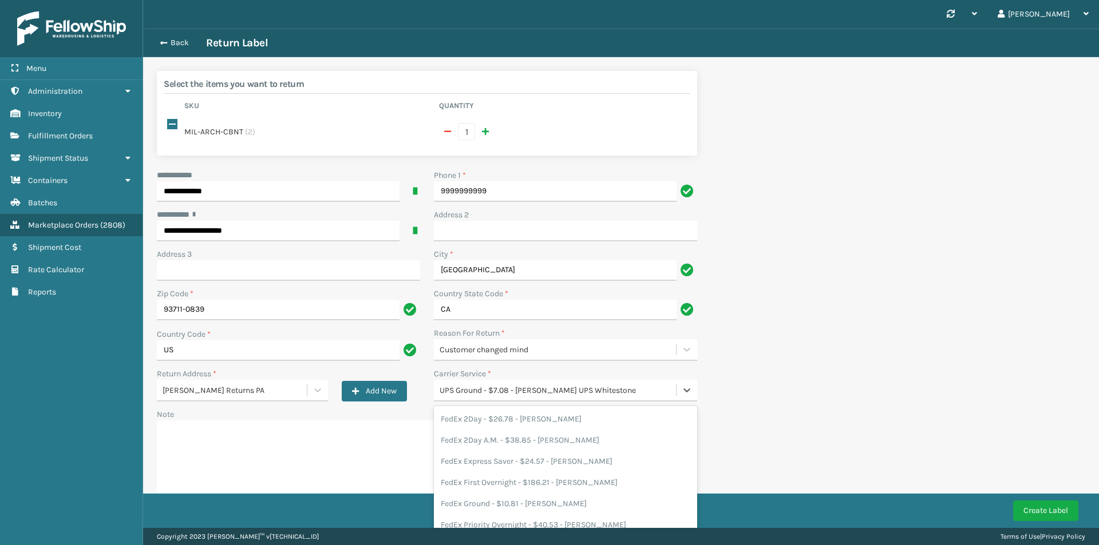
scroll to position [70, 0]
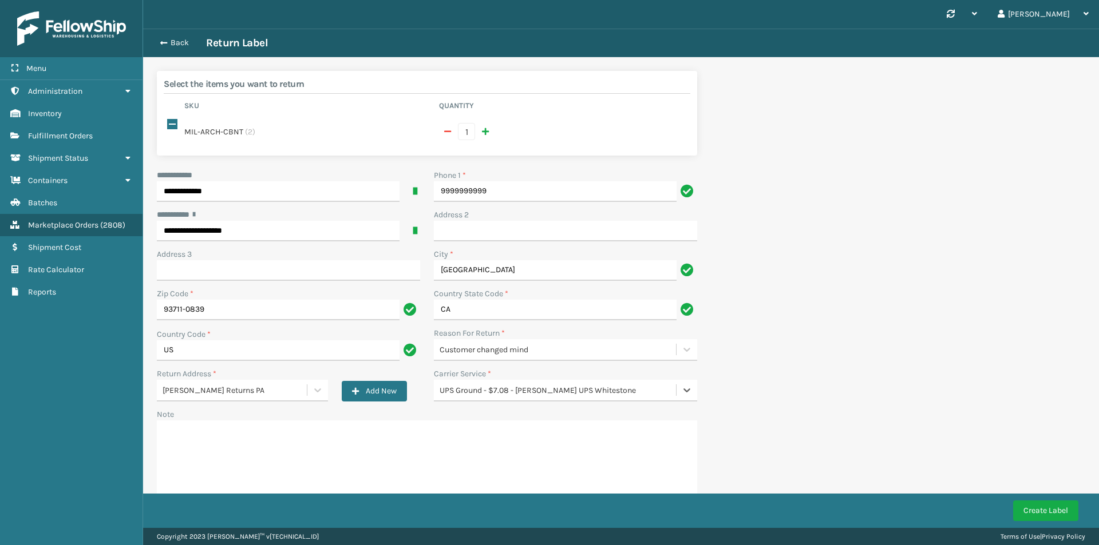
click at [537, 385] on div "UPS Ground - $7.08 - Milliard UPS Whitestone" at bounding box center [559, 391] width 238 height 12
click at [1056, 507] on button "Create Label" at bounding box center [1045, 511] width 65 height 21
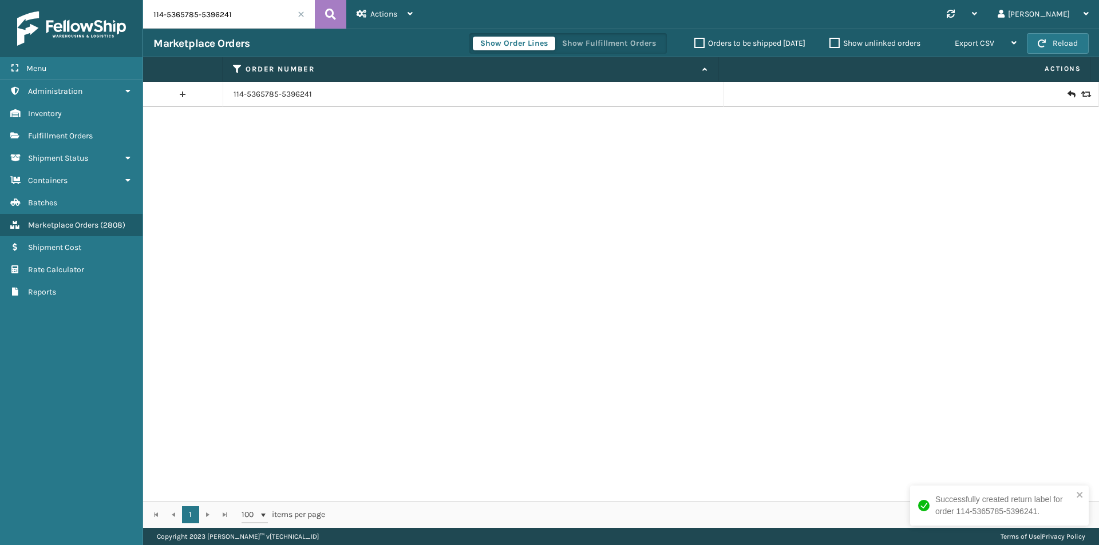
click at [1067, 96] on icon at bounding box center [1070, 94] width 7 height 11
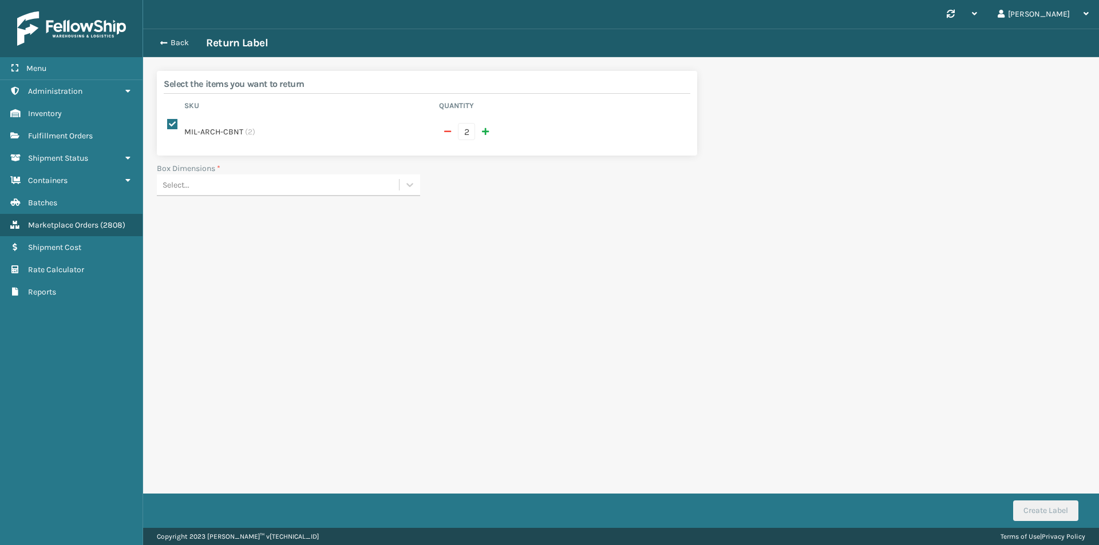
click at [449, 128] on span "button" at bounding box center [447, 132] width 7 height 8
checkbox input "false"
type input "1"
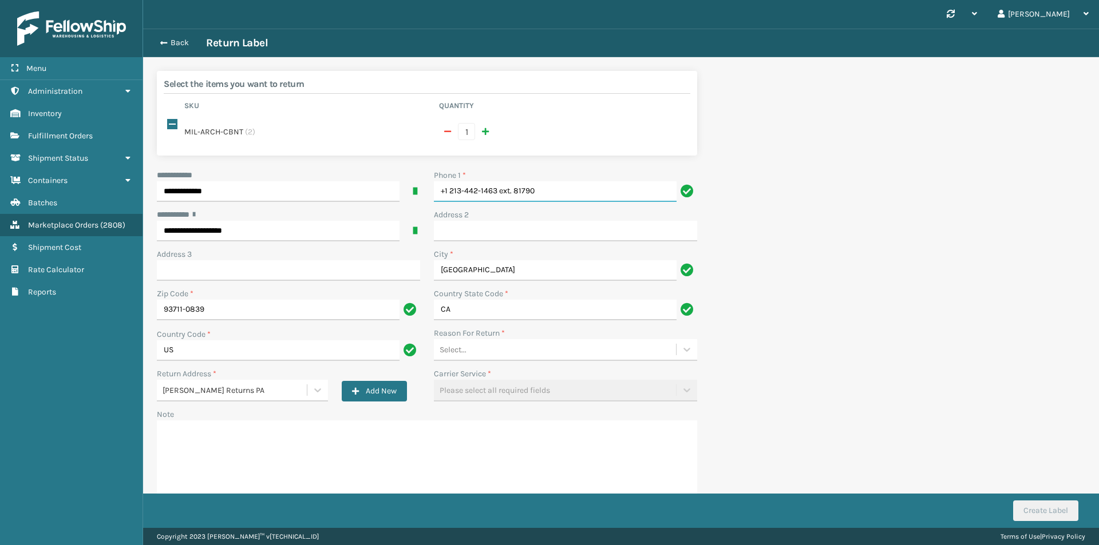
drag, startPoint x: 630, startPoint y: 184, endPoint x: 248, endPoint y: 184, distance: 382.3
click at [248, 184] on div "**********" at bounding box center [427, 334] width 554 height 331
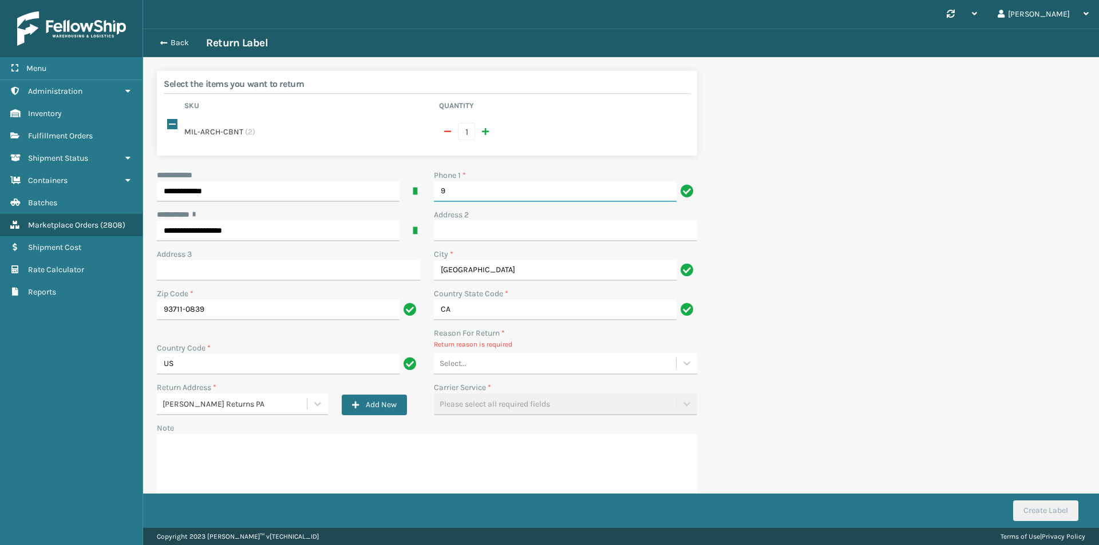
type input "9999999999"
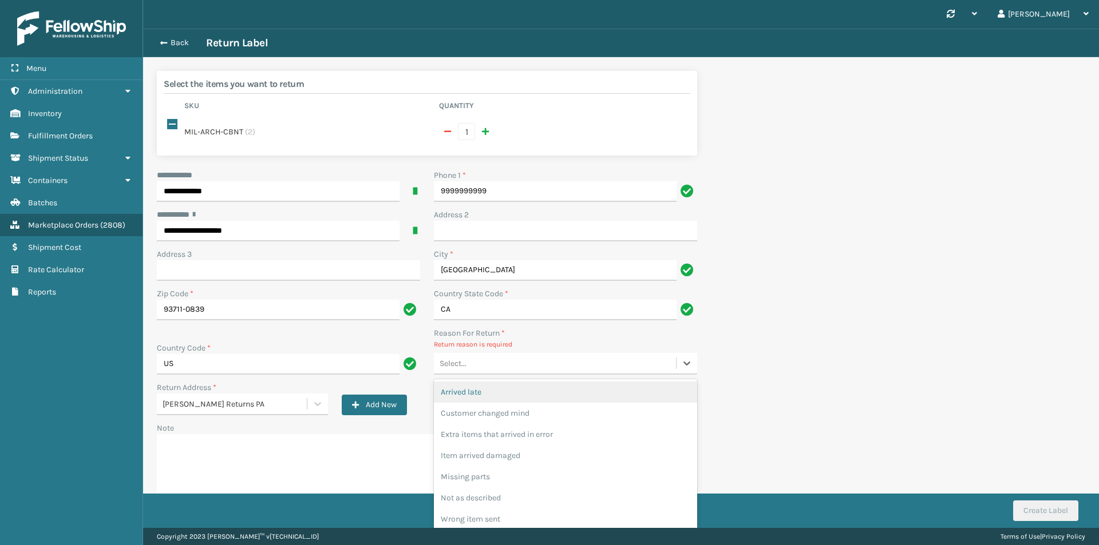
click at [480, 354] on div "Select..." at bounding box center [555, 363] width 242 height 19
click at [517, 403] on div "Customer changed mind" at bounding box center [565, 413] width 263 height 21
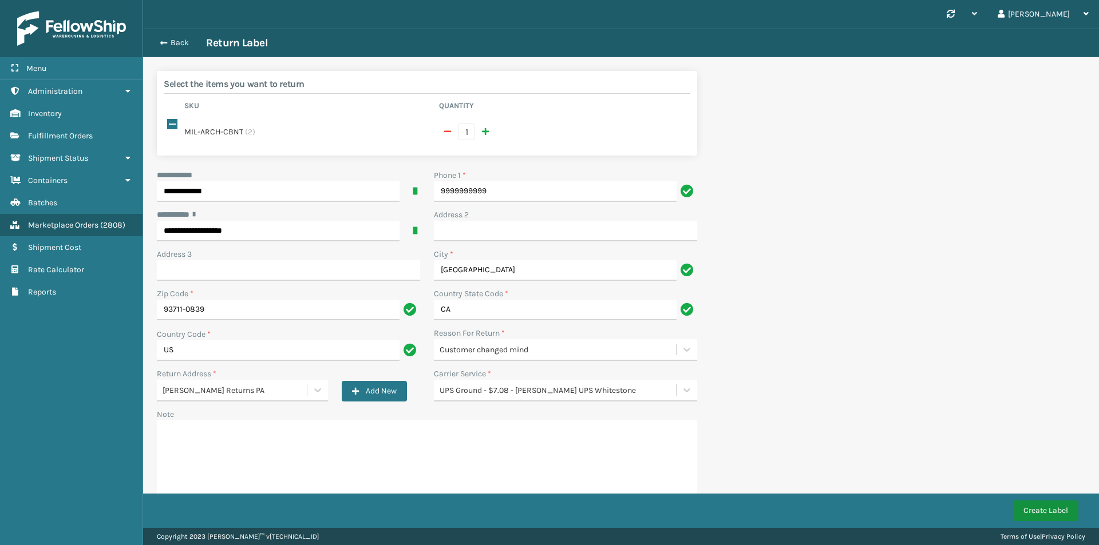
click at [1042, 511] on button "Create Label" at bounding box center [1045, 511] width 65 height 21
